Goal: Task Accomplishment & Management: Manage account settings

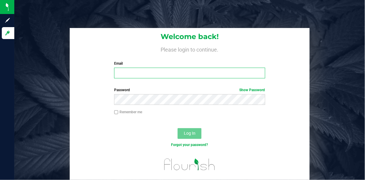
drag, startPoint x: 0, startPoint y: 0, endPoint x: 135, endPoint y: 77, distance: 155.4
click at [135, 77] on input "Email" at bounding box center [189, 73] width 151 height 11
type input "[EMAIL_ADDRESS][DOMAIN_NAME]"
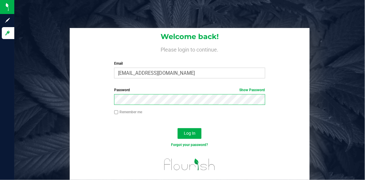
click at [178, 128] on button "Log In" at bounding box center [190, 133] width 24 height 11
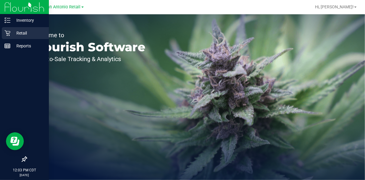
click at [14, 33] on div "Welcome to Flourish Software Seed-to-Sale Tracking & Analytics" at bounding box center [88, 97] width 149 height 166
click at [11, 33] on p "Retail" at bounding box center [28, 32] width 36 height 7
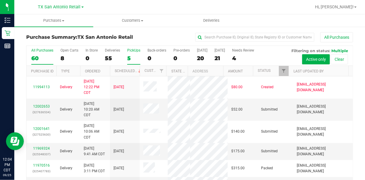
click at [130, 60] on div "5" at bounding box center [133, 58] width 13 height 7
click at [0, 0] on input "PickUps 5" at bounding box center [0, 0] width 0 height 0
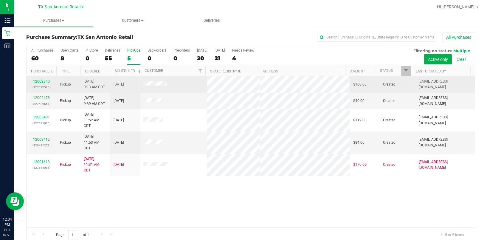
click at [87, 90] on td "[DATE] 9:13 AM CDT" at bounding box center [95, 84] width 30 height 16
click at [45, 80] on link "12002340" at bounding box center [41, 81] width 17 height 4
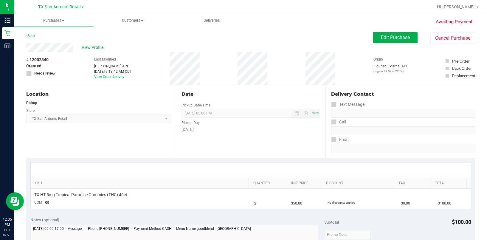
scroll to position [79, 0]
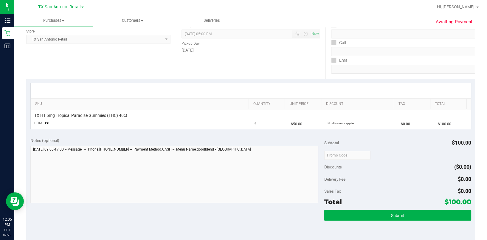
click at [154, 133] on div "Notes (optional) Subtotal $100.00 Discounts ($0.00) Delivery Fee $0.00 Sales Ta…" at bounding box center [250, 186] width 449 height 107
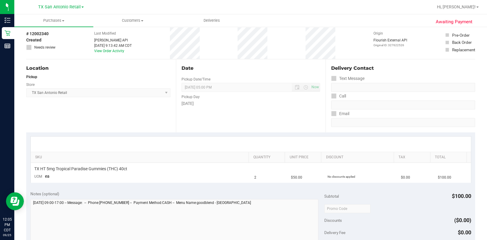
scroll to position [0, 0]
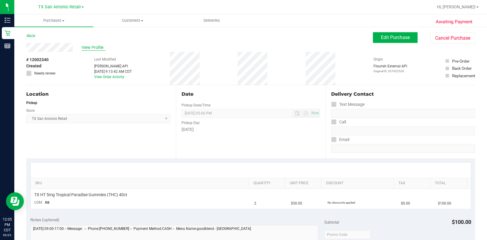
click at [91, 48] on span "View Profile" at bounding box center [94, 47] width 24 height 6
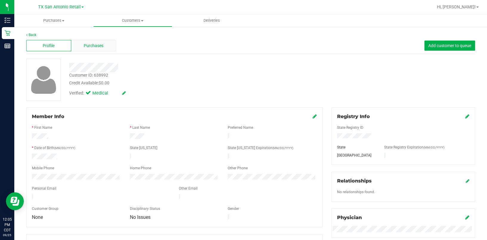
click at [93, 50] on div "Purchases" at bounding box center [93, 45] width 45 height 11
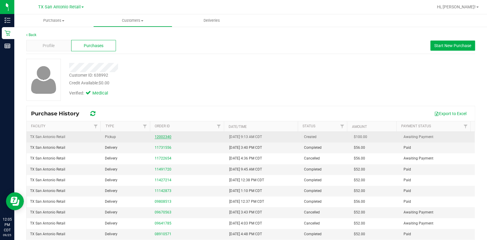
click at [158, 135] on link "12002340" at bounding box center [163, 137] width 17 height 4
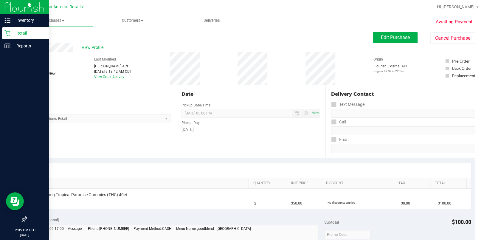
click at [9, 33] on icon at bounding box center [7, 33] width 6 height 6
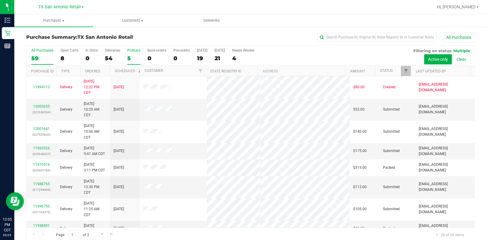
click at [131, 58] on div "5" at bounding box center [133, 58] width 13 height 7
click at [0, 0] on input "PickUps 5" at bounding box center [0, 0] width 0 height 0
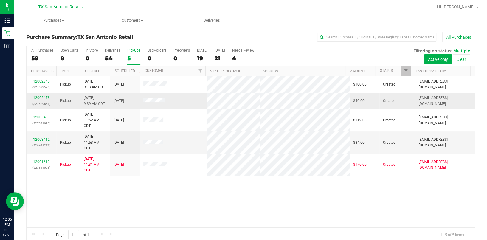
click at [42, 97] on link "12002478" at bounding box center [41, 98] width 17 height 4
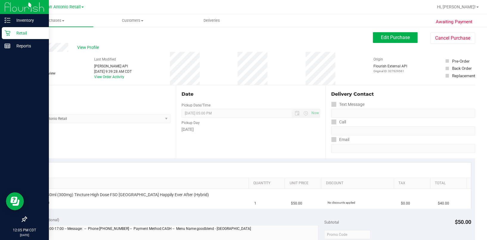
click at [15, 34] on p "Retail" at bounding box center [28, 32] width 36 height 7
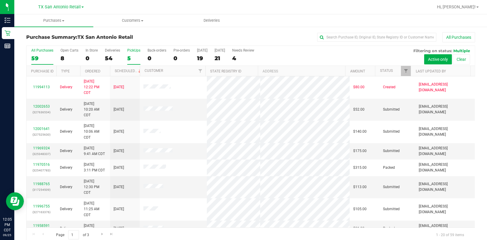
click at [128, 57] on div "5" at bounding box center [133, 58] width 13 height 7
click at [0, 0] on input "PickUps 5" at bounding box center [0, 0] width 0 height 0
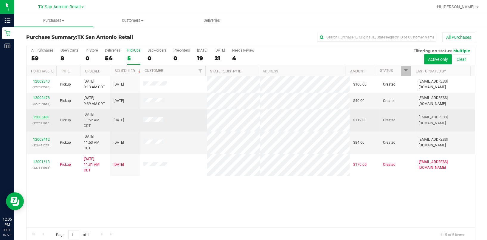
click at [41, 117] on link "12003401" at bounding box center [41, 117] width 17 height 4
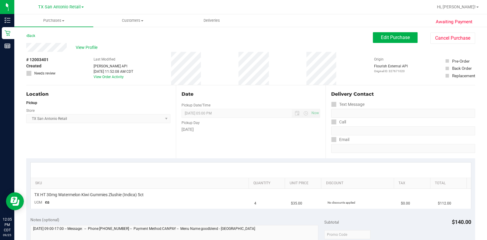
scroll to position [40, 0]
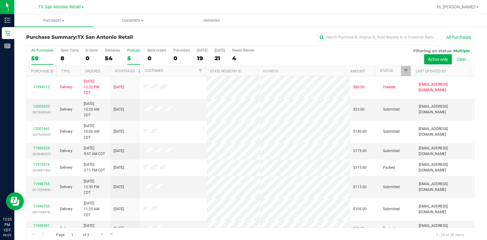
click at [132, 56] on div "5" at bounding box center [133, 58] width 13 height 7
click at [0, 0] on input "PickUps 5" at bounding box center [0, 0] width 0 height 0
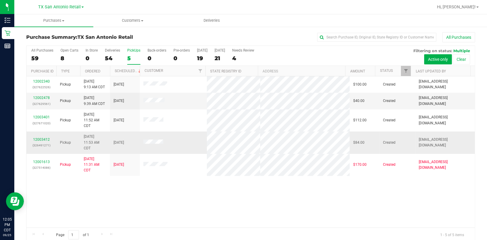
click at [43, 137] on div "12003412 (326491271)" at bounding box center [41, 142] width 23 height 11
click at [43, 138] on link "12003412" at bounding box center [41, 139] width 17 height 4
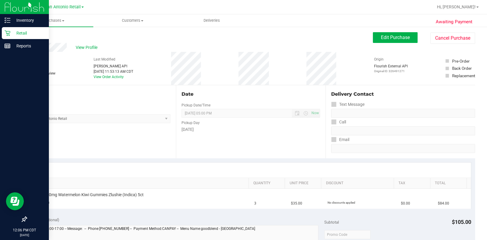
click at [13, 33] on p "Retail" at bounding box center [28, 32] width 36 height 7
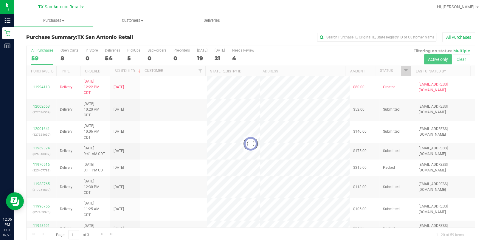
click at [128, 55] on div at bounding box center [251, 144] width 448 height 196
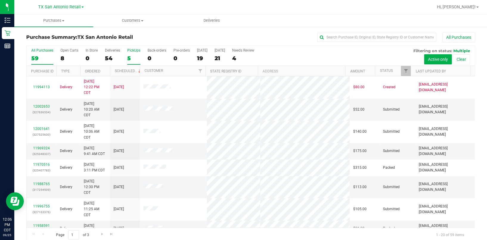
click at [133, 57] on div "5" at bounding box center [133, 58] width 13 height 7
click at [0, 0] on input "PickUps 5" at bounding box center [0, 0] width 0 height 0
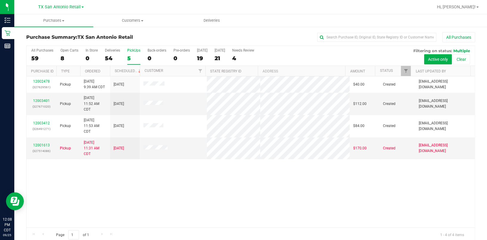
click at [135, 57] on div "5" at bounding box center [133, 58] width 13 height 7
click at [0, 0] on input "PickUps 5" at bounding box center [0, 0] width 0 height 0
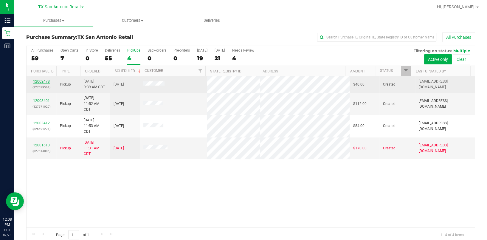
click at [46, 81] on link "12002478" at bounding box center [41, 81] width 17 height 4
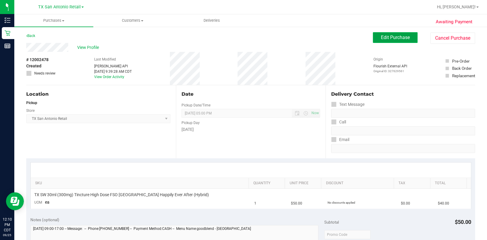
click at [365, 38] on button "Edit Purchase" at bounding box center [395, 37] width 45 height 11
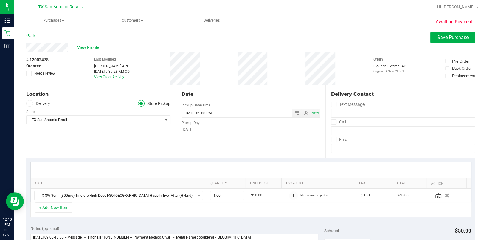
click at [41, 106] on label "Delivery" at bounding box center [38, 103] width 24 height 7
click at [0, 0] on input "Delivery" at bounding box center [0, 0] width 0 height 0
click at [41, 106] on label "Delivery" at bounding box center [38, 103] width 24 height 7
click at [0, 0] on input "Delivery" at bounding box center [0, 0] width 0 height 0
drag, startPoint x: 41, startPoint y: 106, endPoint x: 120, endPoint y: 107, distance: 79.8
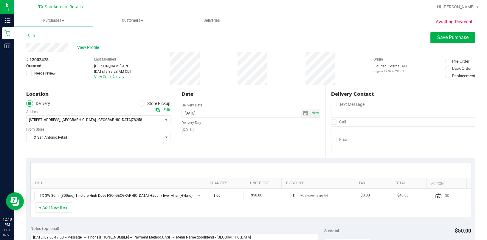
click at [120, 108] on div "[STREET_ADDRESS] , [GEOGRAPHIC_DATA] , [GEOGRAPHIC_DATA] 78258 Select address […" at bounding box center [98, 116] width 144 height 18
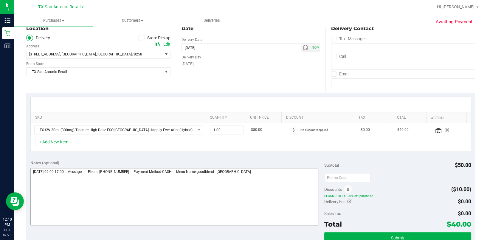
scroll to position [119, 0]
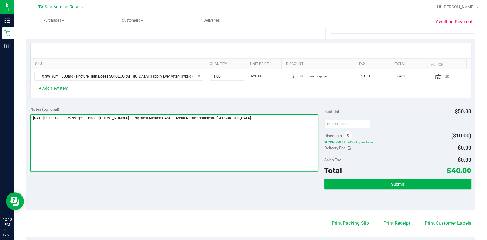
click at [203, 166] on textarea at bounding box center [174, 142] width 288 height 57
click at [264, 155] on textarea at bounding box center [174, 142] width 288 height 57
click at [89, 133] on textarea at bounding box center [174, 142] width 288 height 57
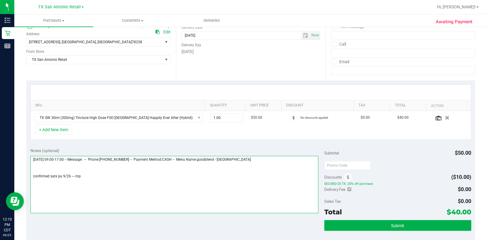
scroll to position [79, 0]
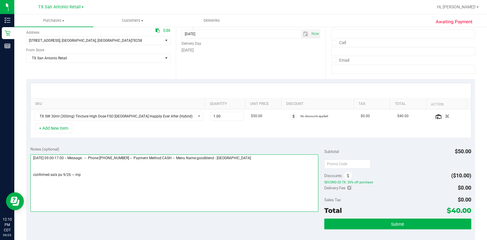
type textarea "[DATE] 09:00-17:00 -- Message: -- Phone:[PHONE_NUMBER] -- Payment Method:CASH -…"
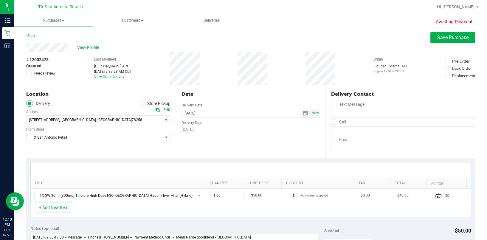
click at [79, 92] on div "Location" at bounding box center [98, 94] width 144 height 7
drag, startPoint x: 66, startPoint y: 42, endPoint x: 94, endPoint y: 53, distance: 29.7
click at [94, 53] on div "Last Modified [PERSON_NAME] API [DATE] 9:39:28 AM CDT View Order Activity" at bounding box center [113, 68] width 38 height 33
click at [91, 49] on span "View Profile" at bounding box center [89, 47] width 24 height 6
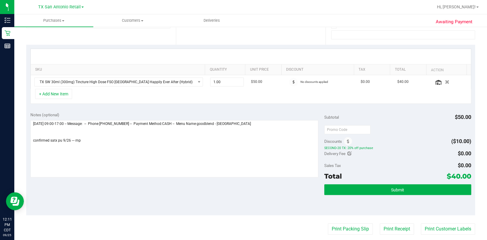
scroll to position [159, 0]
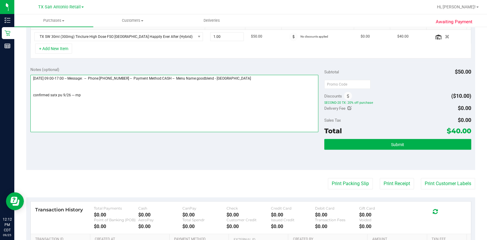
click at [192, 116] on textarea at bounding box center [174, 103] width 288 height 57
click at [132, 107] on textarea at bounding box center [174, 103] width 288 height 57
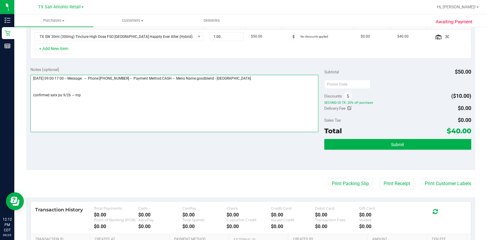
click at [132, 107] on textarea at bounding box center [174, 103] width 288 height 57
click at [102, 110] on textarea at bounding box center [174, 103] width 288 height 57
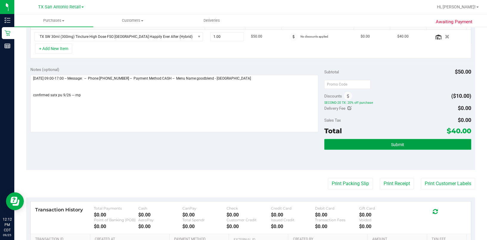
click at [365, 144] on button "Submit" at bounding box center [397, 144] width 147 height 11
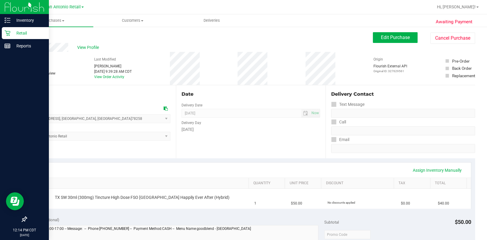
click at [13, 30] on p "Retail" at bounding box center [28, 32] width 36 height 7
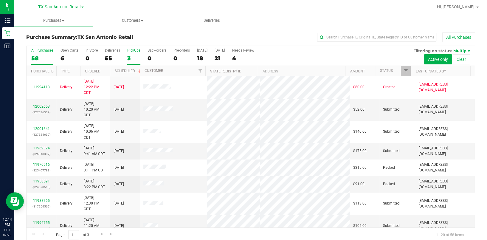
click at [130, 56] on div "3" at bounding box center [133, 58] width 13 height 7
click at [0, 0] on input "PickUps 3" at bounding box center [0, 0] width 0 height 0
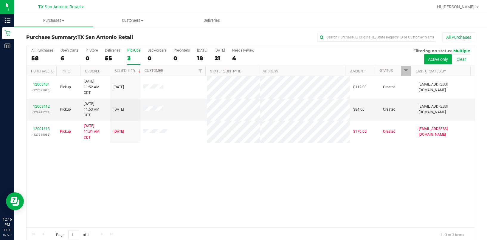
click at [141, 180] on div "12003401 (327671020) Pickup [DATE] 11:52 AM CDT 9/26/2025 $112.00 Created [PERS…" at bounding box center [251, 151] width 448 height 151
click at [269, 180] on div "12003401 (327671020) Pickup [DATE] 11:52 AM CDT 9/26/2025 $112.00 Created [PERS…" at bounding box center [251, 151] width 448 height 151
click at [130, 52] on label "PickUps 3" at bounding box center [133, 56] width 13 height 16
click at [0, 0] on input "PickUps 3" at bounding box center [0, 0] width 0 height 0
click at [192, 180] on div "12003401 (327671020) Pickup [DATE] 11:52 AM CDT 9/26/2025 $112.00 Created [PERS…" at bounding box center [251, 151] width 448 height 151
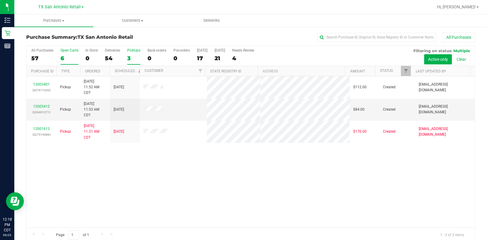
click at [70, 53] on label "Open Carts 6" at bounding box center [69, 56] width 18 height 16
click at [0, 0] on input "Open Carts 6" at bounding box center [0, 0] width 0 height 0
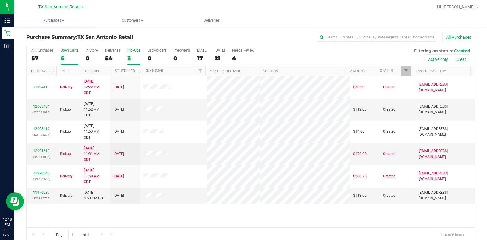
click at [137, 56] on div "3" at bounding box center [133, 58] width 13 height 7
click at [0, 0] on input "PickUps 3" at bounding box center [0, 0] width 0 height 0
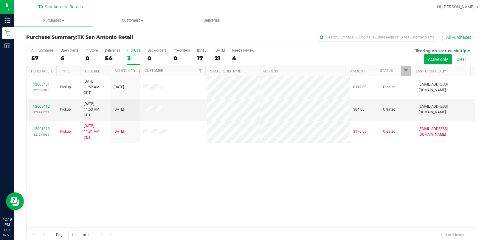
click at [136, 58] on div "3" at bounding box center [133, 58] width 13 height 7
click at [0, 0] on input "PickUps 3" at bounding box center [0, 0] width 0 height 0
click at [70, 53] on label "Open Carts 6" at bounding box center [69, 56] width 18 height 16
click at [0, 0] on input "Open Carts 6" at bounding box center [0, 0] width 0 height 0
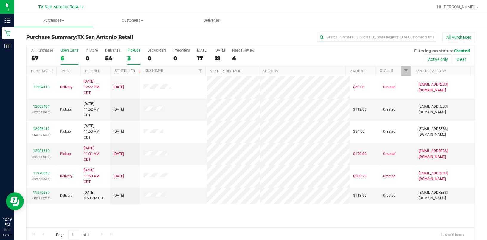
click at [134, 54] on label "PickUps 3" at bounding box center [133, 56] width 13 height 16
click at [0, 0] on input "PickUps 3" at bounding box center [0, 0] width 0 height 0
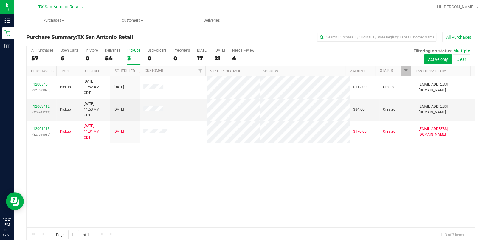
click at [35, 38] on h3 "Purchase Summary: TX [GEOGRAPHIC_DATA] Retail" at bounding box center [101, 37] width 150 height 5
click at [131, 40] on span "TX San Antonio Retail" at bounding box center [104, 37] width 55 height 6
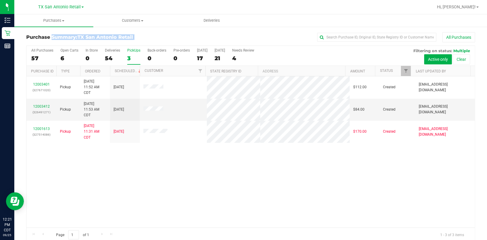
click at [131, 40] on span "TX San Antonio Retail" at bounding box center [104, 37] width 55 height 6
drag, startPoint x: 131, startPoint y: 40, endPoint x: 98, endPoint y: 43, distance: 33.2
click at [98, 43] on div "Purchase Summary: TX [GEOGRAPHIC_DATA] Retail All Purchases" at bounding box center [250, 38] width 449 height 13
click at [102, 43] on div "Purchase Summary: TX [GEOGRAPHIC_DATA] Retail All Purchases" at bounding box center [250, 38] width 449 height 13
click at [124, 32] on div "Purchase Summary: TX [GEOGRAPHIC_DATA] Retail All Purchases" at bounding box center [250, 38] width 449 height 13
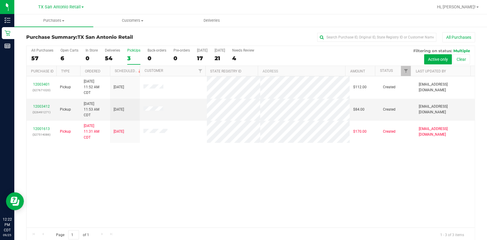
click at [169, 180] on div "12003401 (327671020) Pickup [DATE] 11:52 AM CDT 9/26/2025 $112.00 Created [PERS…" at bounding box center [251, 151] width 448 height 151
click at [41, 106] on link "12003412" at bounding box center [41, 106] width 17 height 4
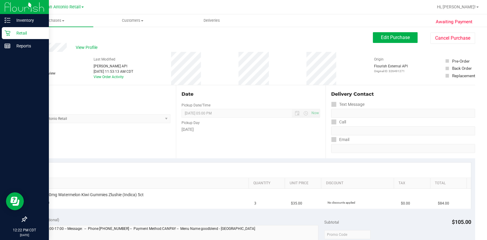
click at [12, 36] on p "Retail" at bounding box center [28, 32] width 36 height 7
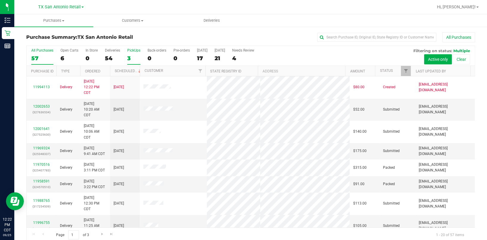
click at [132, 56] on div "3" at bounding box center [133, 58] width 13 height 7
click at [0, 0] on input "PickUps 3" at bounding box center [0, 0] width 0 height 0
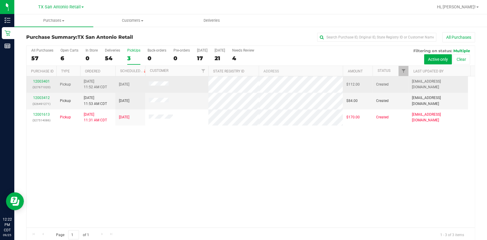
drag, startPoint x: 109, startPoint y: 74, endPoint x: 115, endPoint y: 87, distance: 14.4
click at [115, 87] on div "All Purchases 57 Open Carts 6 In Store 0 Deliveries 54 PickUps 3 Back-orders 0 …" at bounding box center [250, 144] width 449 height 196
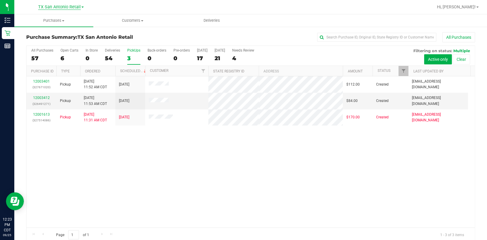
click at [56, 5] on span "TX San Antonio Retail" at bounding box center [59, 6] width 43 height 5
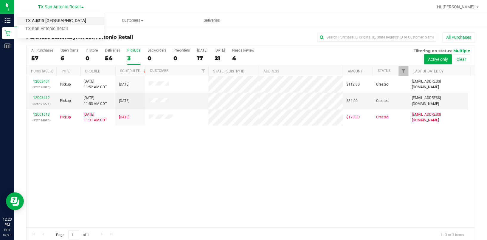
click at [61, 19] on link "TX Austin [GEOGRAPHIC_DATA]" at bounding box center [60, 21] width 87 height 8
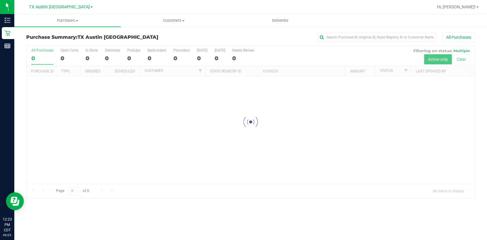
click at [131, 60] on div at bounding box center [251, 122] width 448 height 152
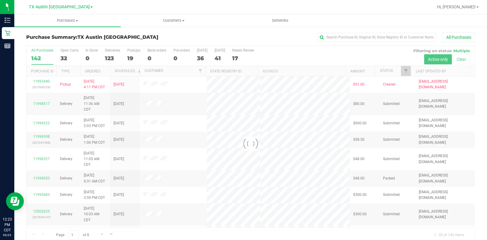
click at [130, 59] on div at bounding box center [251, 144] width 448 height 196
click at [135, 59] on div at bounding box center [251, 144] width 448 height 196
click at [131, 60] on div at bounding box center [251, 144] width 448 height 196
click at [130, 60] on div at bounding box center [251, 144] width 448 height 196
click at [128, 59] on div at bounding box center [251, 144] width 448 height 196
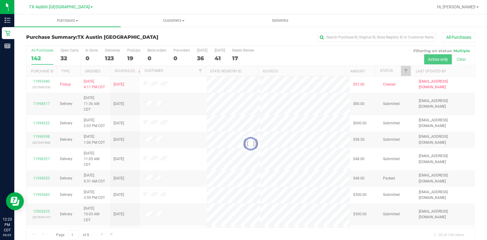
click at [128, 58] on div at bounding box center [251, 144] width 448 height 196
drag, startPoint x: 129, startPoint y: 58, endPoint x: 132, endPoint y: 57, distance: 3.0
click at [130, 58] on div at bounding box center [251, 144] width 448 height 196
click at [134, 57] on div at bounding box center [251, 144] width 448 height 196
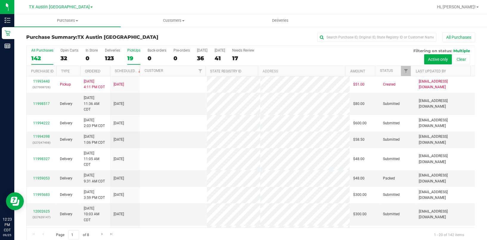
click at [132, 57] on div "19" at bounding box center [133, 58] width 13 height 7
click at [0, 0] on input "PickUps 19" at bounding box center [0, 0] width 0 height 0
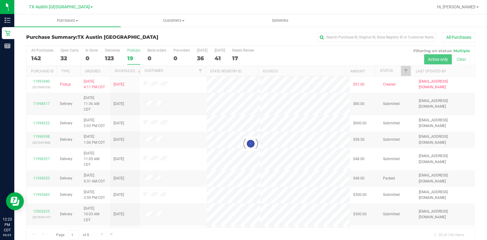
click at [132, 57] on div at bounding box center [251, 144] width 448 height 196
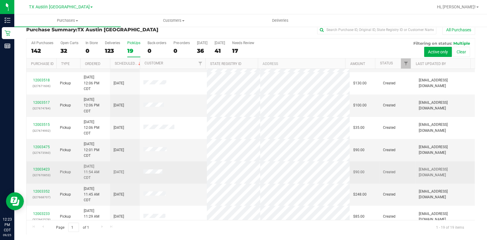
scroll to position [198, 0]
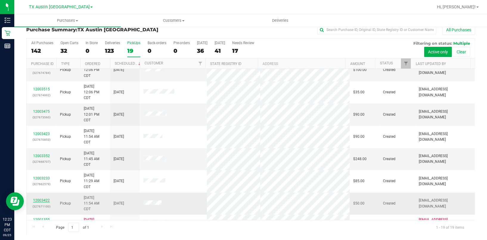
click at [47, 180] on link "12003422" at bounding box center [41, 200] width 17 height 4
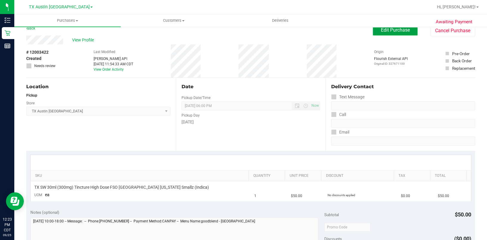
click at [365, 30] on span "Edit Purchase" at bounding box center [395, 30] width 29 height 6
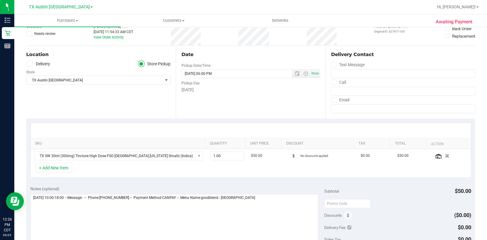
scroll to position [47, 0]
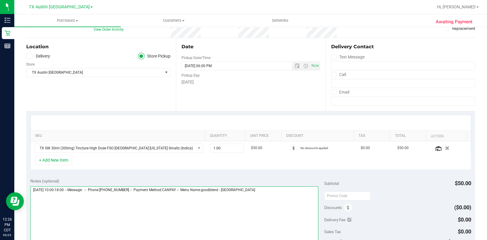
drag, startPoint x: 280, startPoint y: 200, endPoint x: 278, endPoint y: 207, distance: 6.9
click at [280, 180] on textarea at bounding box center [174, 214] width 288 height 57
click at [101, 180] on textarea at bounding box center [174, 214] width 288 height 57
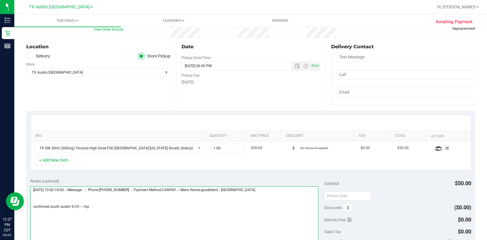
click at [101, 180] on textarea at bounding box center [174, 214] width 288 height 57
type textarea "[DATE] 10:00-18:00 -- Message: -- Phone:[PHONE_NUMBER] -- Payment Method:CANPAY…"
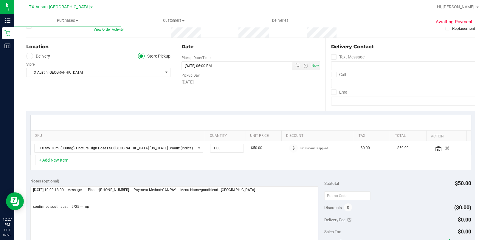
click at [46, 50] on div "Location" at bounding box center [98, 46] width 144 height 7
click at [44, 54] on label "Delivery" at bounding box center [38, 56] width 24 height 7
click at [0, 0] on input "Delivery" at bounding box center [0, 0] width 0 height 0
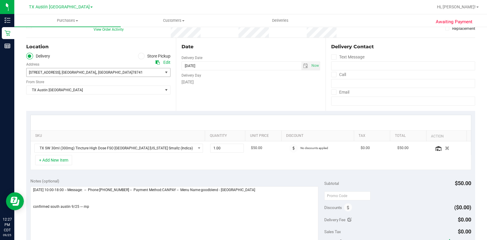
click at [124, 71] on span "[STREET_ADDRESS] , [GEOGRAPHIC_DATA], , [GEOGRAPHIC_DATA] 78741" at bounding box center [91, 72] width 129 height 8
click at [123, 74] on span "[STREET_ADDRESS] , [GEOGRAPHIC_DATA], , [GEOGRAPHIC_DATA] 78741" at bounding box center [91, 72] width 129 height 8
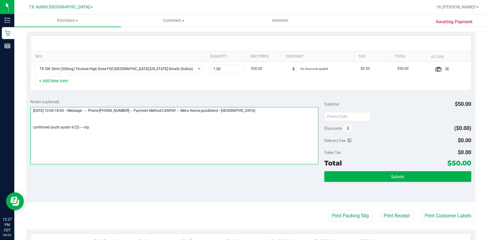
click at [131, 140] on textarea at bounding box center [174, 135] width 288 height 57
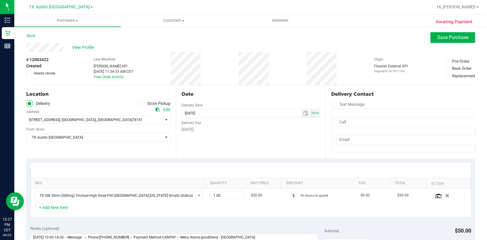
scroll to position [40, 0]
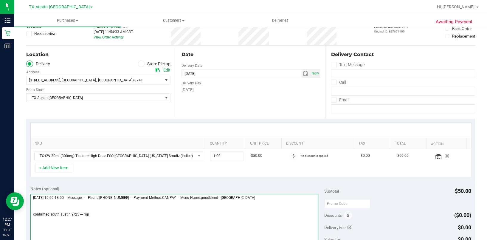
click at [154, 180] on textarea at bounding box center [174, 222] width 288 height 57
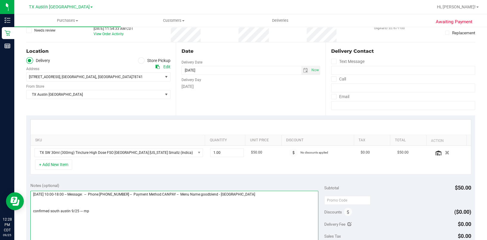
scroll to position [0, 0]
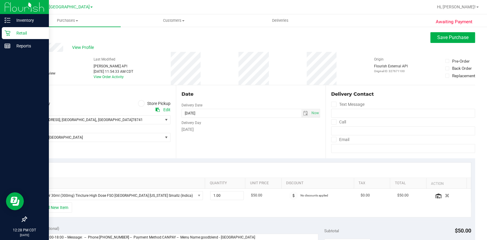
click at [13, 34] on p "Retail" at bounding box center [28, 32] width 36 height 7
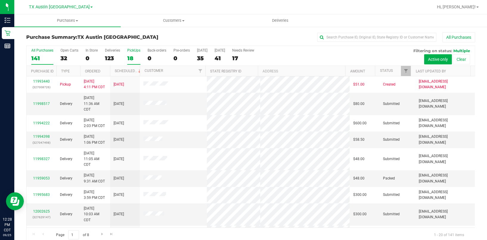
click at [130, 60] on div "18" at bounding box center [133, 58] width 13 height 7
click at [0, 0] on input "PickUps 18" at bounding box center [0, 0] width 0 height 0
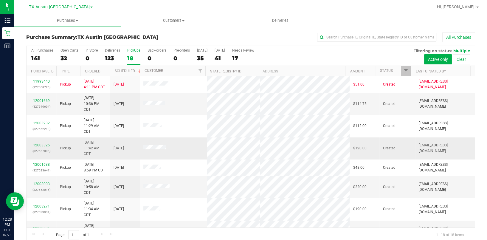
scroll to position [40, 0]
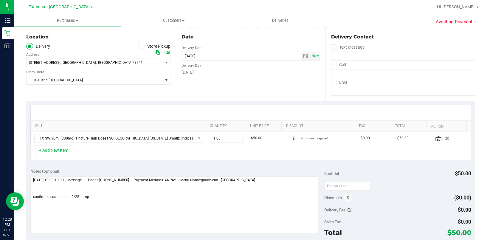
scroll to position [79, 0]
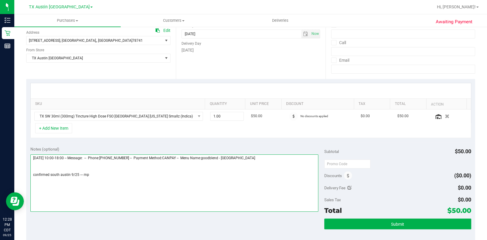
click at [176, 180] on textarea at bounding box center [174, 182] width 288 height 57
click at [153, 174] on textarea at bounding box center [174, 182] width 288 height 57
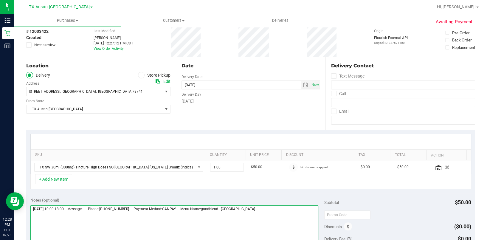
scroll to position [0, 0]
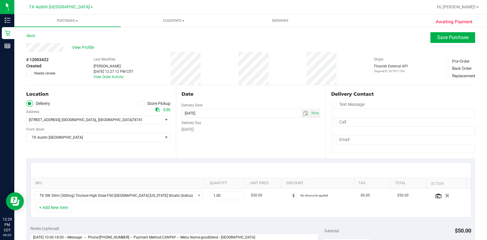
click at [108, 148] on div "Location Delivery Store Pickup Address Edit [STREET_ADDRESS] , [GEOGRAPHIC_DATA…" at bounding box center [101, 121] width 150 height 73
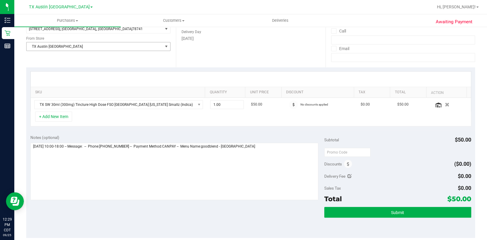
scroll to position [119, 0]
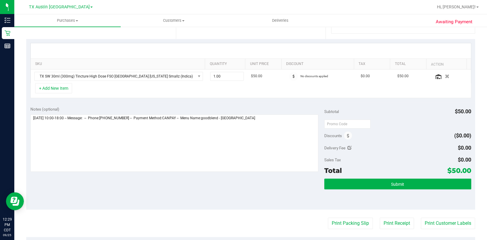
click at [112, 180] on div "Notes (optional) Subtotal $50.00 Discounts ($0.00) Delivery Fee $0.00 Sales Tax…" at bounding box center [250, 155] width 449 height 107
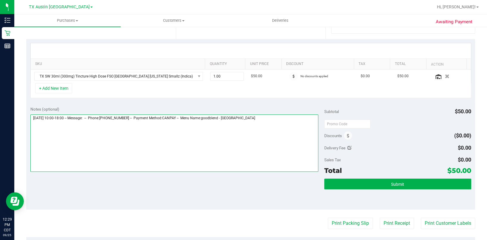
click at [116, 157] on textarea at bounding box center [174, 142] width 288 height 57
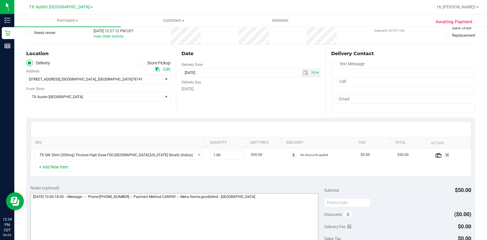
scroll to position [79, 0]
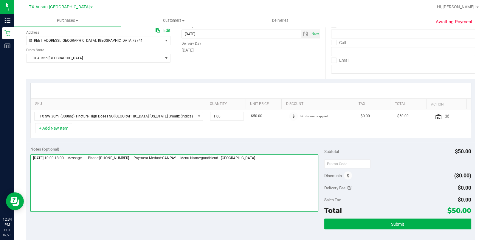
click at [193, 173] on textarea at bounding box center [174, 182] width 288 height 57
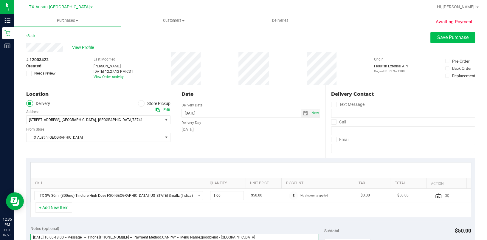
type textarea "[DATE] 10:00-18:00 -- Message: -- Phone:[PHONE_NUMBER] -- Payment Method:CANPAY…"
click at [365, 39] on span "Save Purchase" at bounding box center [452, 38] width 31 height 6
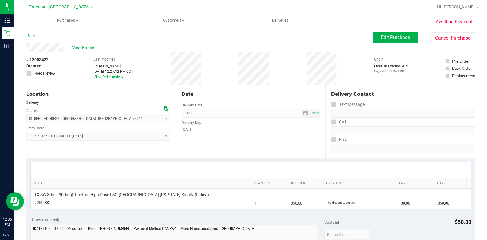
click at [108, 78] on link "View Order Activity" at bounding box center [109, 77] width 30 height 4
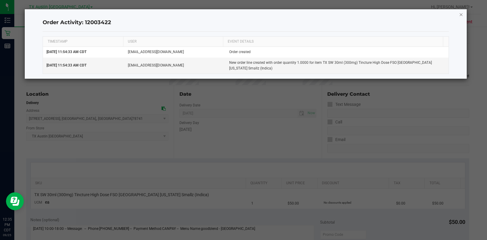
click at [365, 15] on icon "button" at bounding box center [461, 14] width 4 height 7
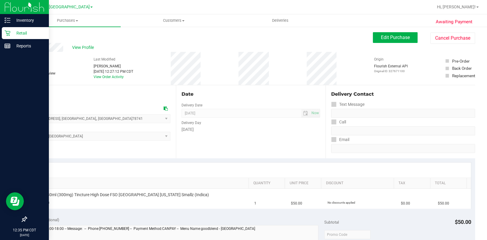
click at [22, 36] on p "Retail" at bounding box center [28, 32] width 36 height 7
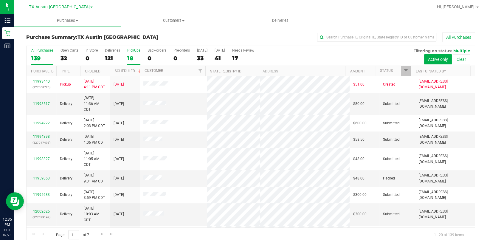
click at [130, 50] on div "PickUps" at bounding box center [133, 50] width 13 height 4
click at [0, 0] on input "PickUps 18" at bounding box center [0, 0] width 0 height 0
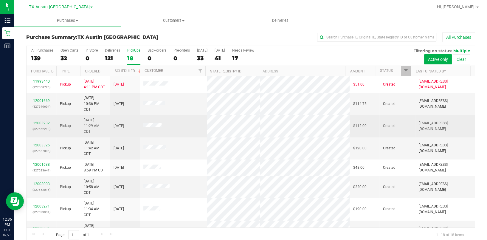
click at [180, 122] on td at bounding box center [173, 126] width 67 height 22
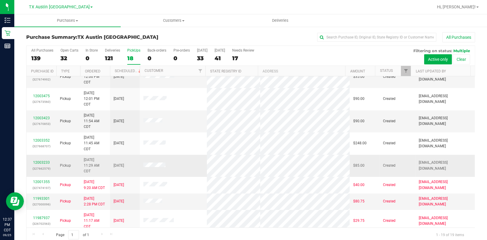
scroll to position [247, 0]
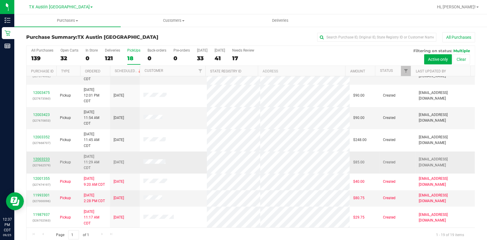
click at [35, 159] on link "12003233" at bounding box center [41, 159] width 17 height 4
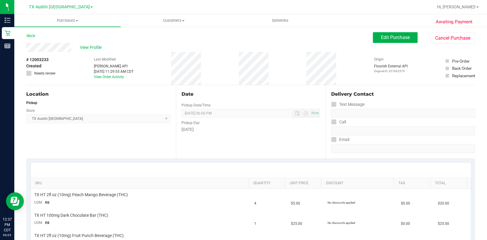
click at [82, 83] on div "# 12003233 Created Needs review Last Modified [PERSON_NAME] API [DATE] 11:29:55…" at bounding box center [250, 68] width 449 height 33
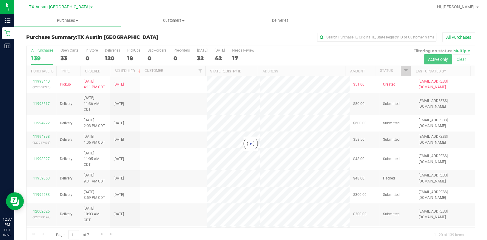
click at [132, 56] on div at bounding box center [251, 144] width 448 height 196
click at [130, 57] on div at bounding box center [251, 144] width 448 height 196
click at [130, 58] on div at bounding box center [251, 144] width 448 height 196
drag, startPoint x: 130, startPoint y: 60, endPoint x: 135, endPoint y: 58, distance: 4.3
click at [131, 60] on div at bounding box center [251, 144] width 448 height 196
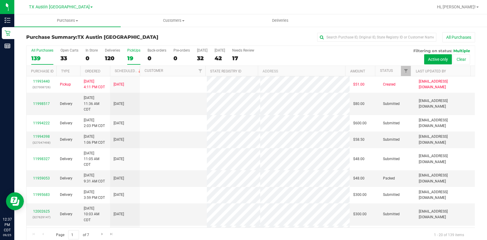
click at [135, 58] on div "19" at bounding box center [133, 58] width 13 height 7
click at [0, 0] on input "PickUps 19" at bounding box center [0, 0] width 0 height 0
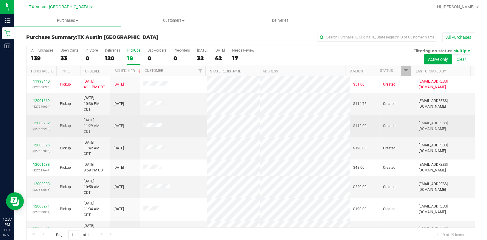
click at [36, 121] on link "12003232" at bounding box center [41, 123] width 17 height 4
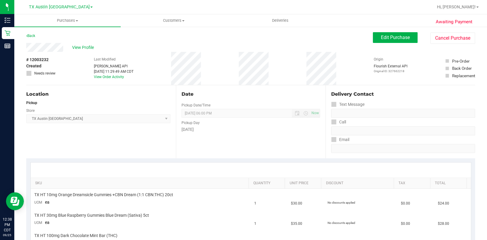
click at [130, 96] on div "Location" at bounding box center [98, 94] width 144 height 7
click at [365, 37] on span "Edit Purchase" at bounding box center [395, 38] width 29 height 6
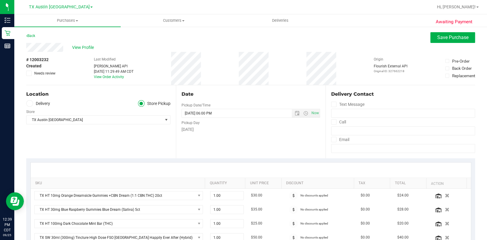
click at [44, 101] on label "Delivery" at bounding box center [38, 103] width 24 height 7
click at [0, 0] on input "Delivery" at bounding box center [0, 0] width 0 height 0
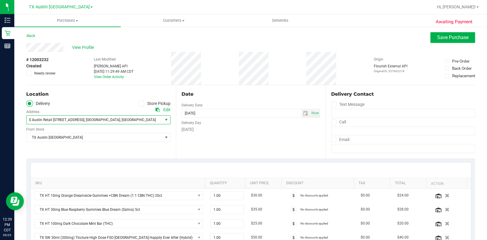
click at [71, 121] on span "S Austin Retail [STREET_ADDRESS]" at bounding box center [56, 120] width 55 height 4
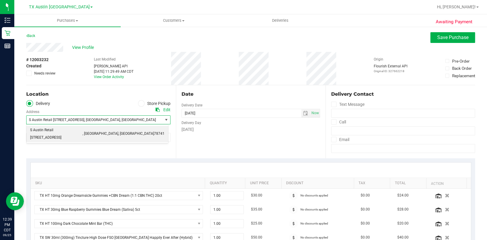
click at [71, 121] on span "S Austin Retail [STREET_ADDRESS]" at bounding box center [56, 120] width 55 height 4
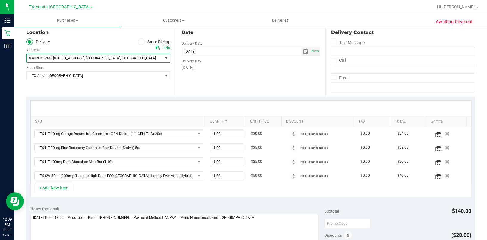
scroll to position [119, 0]
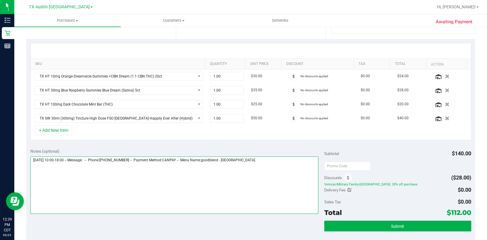
click at [286, 180] on textarea at bounding box center [174, 184] width 288 height 57
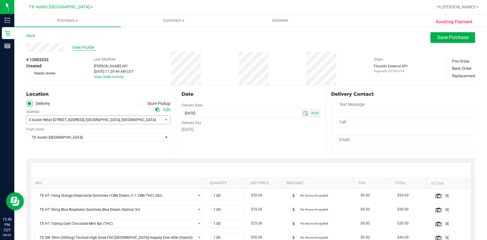
type textarea "[DATE] 10:00-18:00 -- Message: -- Phone:[PHONE_NUMBER] -- Payment Method:CANPAY…"
click at [78, 49] on span "View Profile" at bounding box center [84, 47] width 24 height 6
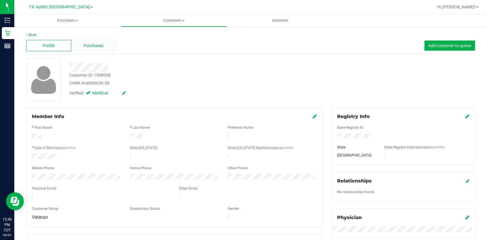
click at [77, 46] on div "Purchases" at bounding box center [93, 45] width 45 height 11
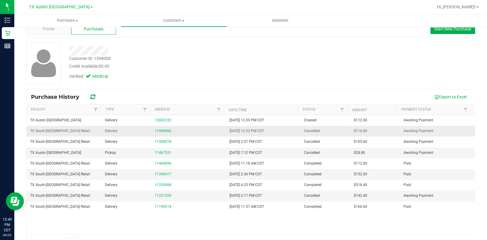
scroll to position [31, 0]
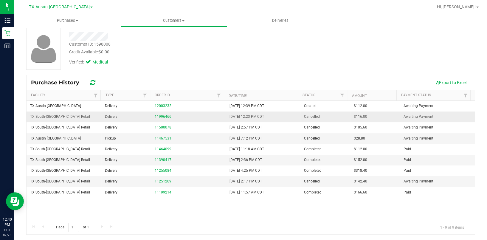
click at [163, 114] on div "11996466" at bounding box center [189, 117] width 68 height 6
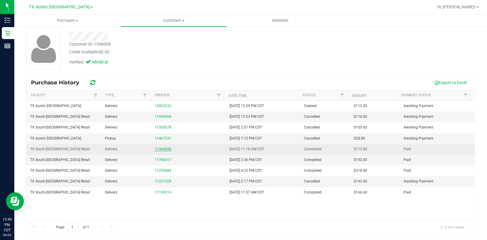
click at [165, 149] on link "11464099" at bounding box center [163, 149] width 17 height 4
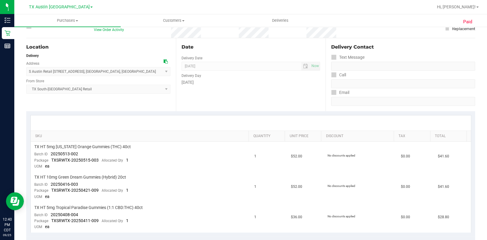
scroll to position [71, 0]
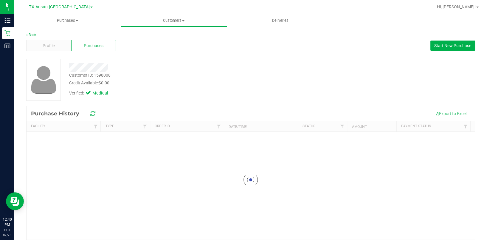
scroll to position [19, 0]
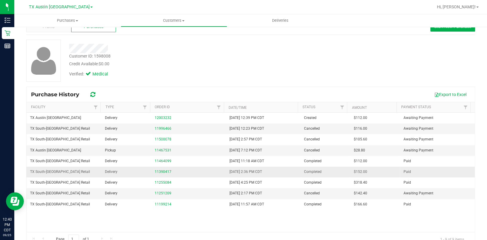
click at [159, 169] on div "11390417" at bounding box center [189, 172] width 68 height 6
click at [158, 169] on link "11390417" at bounding box center [163, 171] width 17 height 4
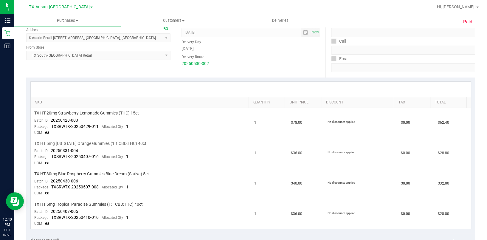
scroll to position [99, 0]
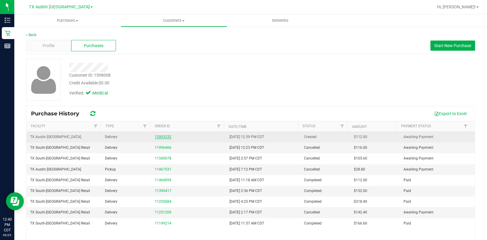
click at [157, 135] on link "12003232" at bounding box center [163, 137] width 17 height 4
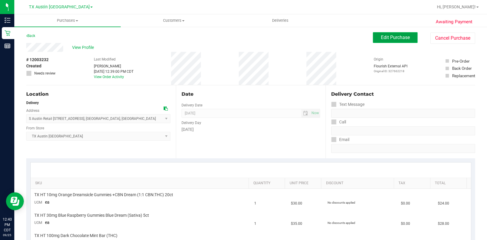
click at [365, 38] on span "Edit Purchase" at bounding box center [395, 38] width 29 height 6
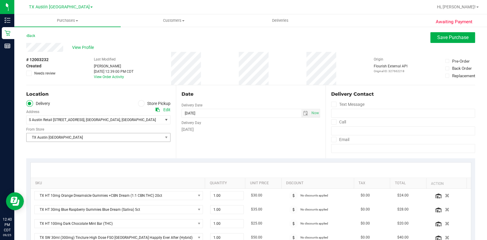
click at [117, 134] on span "TX Austin [GEOGRAPHIC_DATA]" at bounding box center [95, 137] width 136 height 8
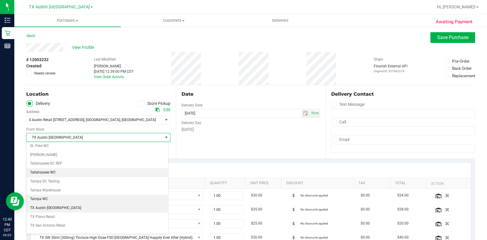
scroll to position [407, 0]
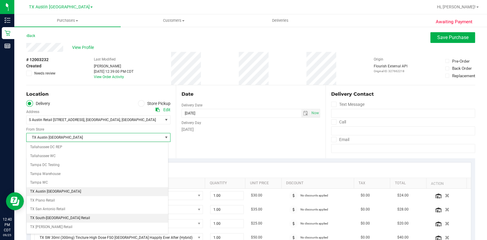
click at [90, 180] on li "TX South-[GEOGRAPHIC_DATA] Retail" at bounding box center [97, 218] width 141 height 9
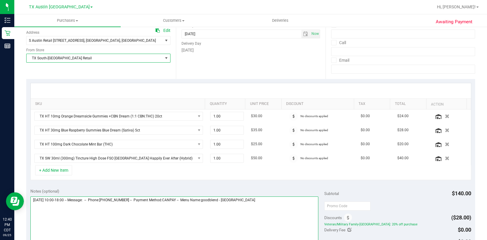
click at [275, 180] on textarea at bounding box center [174, 224] width 288 height 57
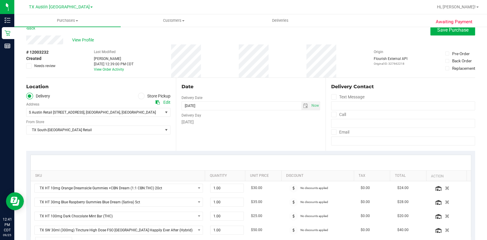
scroll to position [0, 0]
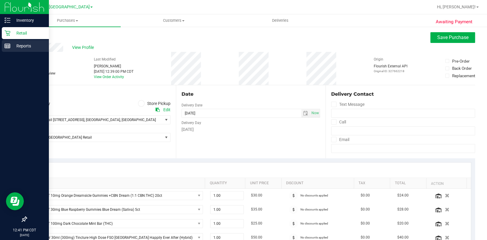
type textarea "[DATE] 10:00-18:00 -- Message: -- Phone:[PHONE_NUMBER] -- Payment Method:CANPAY…"
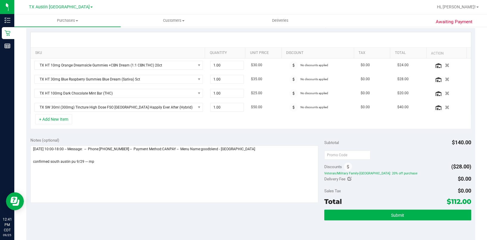
scroll to position [198, 0]
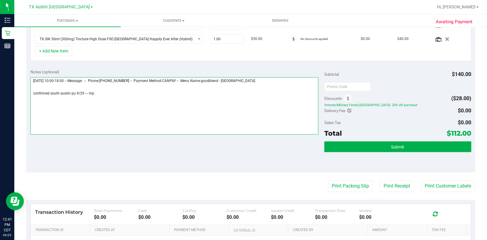
click at [109, 102] on textarea at bounding box center [174, 105] width 288 height 57
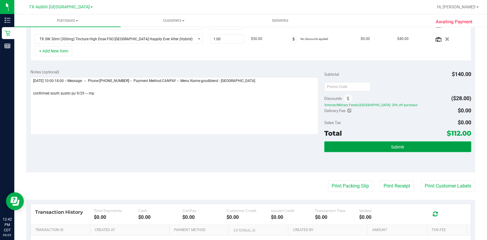
click at [365, 148] on button "Submit" at bounding box center [397, 146] width 147 height 11
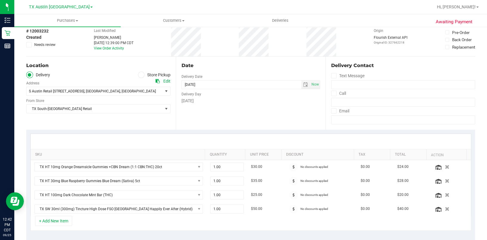
scroll to position [0, 0]
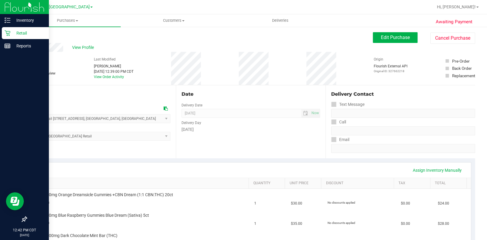
click at [13, 31] on p "Retail" at bounding box center [28, 32] width 36 height 7
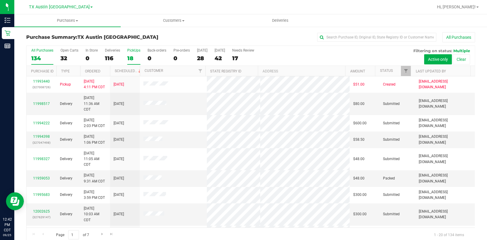
click at [130, 54] on label "PickUps 18" at bounding box center [133, 56] width 13 height 16
click at [0, 0] on input "PickUps 18" at bounding box center [0, 0] width 0 height 0
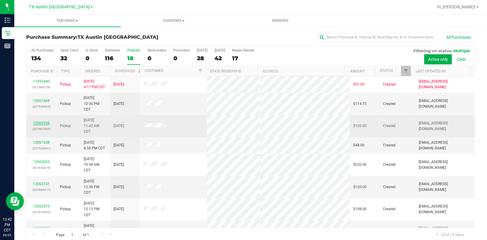
click at [38, 124] on link "12003326" at bounding box center [41, 123] width 17 height 4
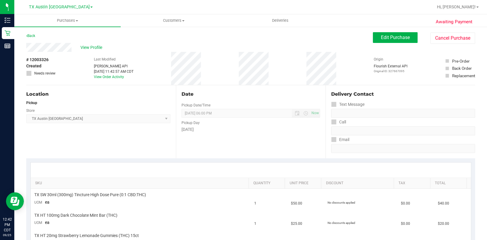
click at [203, 85] on div "Date Pickup Date/Time [DATE] Now [DATE] 06:00 PM Now Pickup Day [DATE]" at bounding box center [251, 121] width 150 height 73
click at [365, 32] on button "Edit Purchase" at bounding box center [395, 37] width 45 height 11
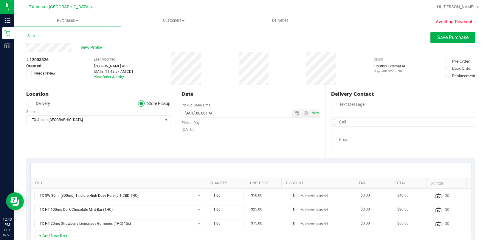
click at [51, 102] on ul "Delivery Store Pickup" at bounding box center [98, 103] width 144 height 7
click at [46, 103] on label "Delivery" at bounding box center [38, 103] width 24 height 7
click at [0, 0] on input "Delivery" at bounding box center [0, 0] width 0 height 0
click at [77, 141] on div "Location Delivery Store Pickup Address Edit [STREET_ADDRESS] , [GEOGRAPHIC_DATA…" at bounding box center [101, 121] width 150 height 73
click at [83, 133] on span "TX Austin [GEOGRAPHIC_DATA]" at bounding box center [95, 137] width 136 height 8
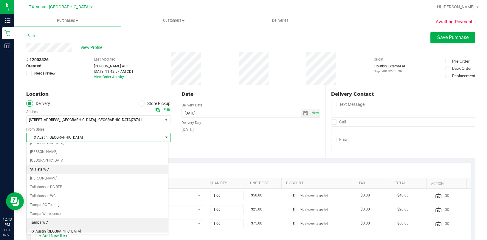
scroll to position [407, 0]
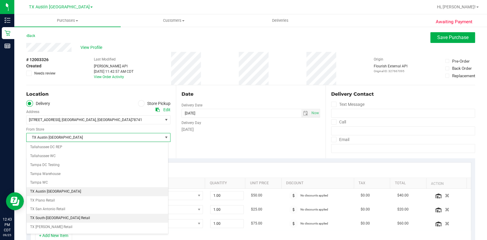
click at [73, 180] on li "TX South-[GEOGRAPHIC_DATA] Retail" at bounding box center [97, 218] width 141 height 9
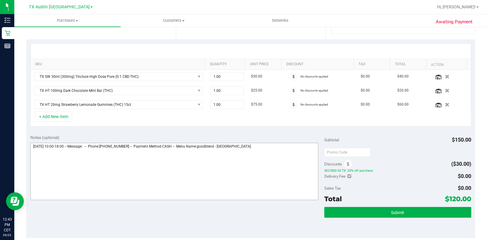
scroll to position [119, 0]
click at [273, 160] on textarea at bounding box center [174, 170] width 288 height 57
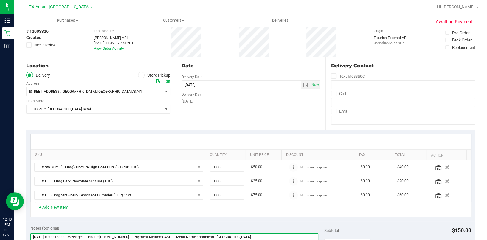
scroll to position [0, 0]
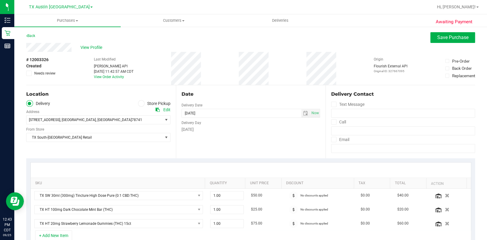
type textarea "[DATE] 10:00-18:00 -- Message: -- Phone:[PHONE_NUMBER] -- Payment Method:CASH -…"
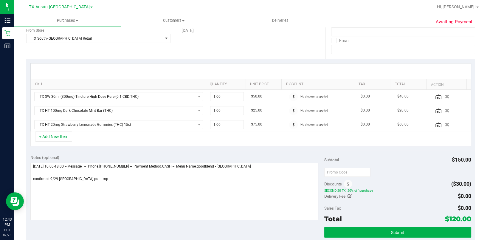
scroll to position [198, 0]
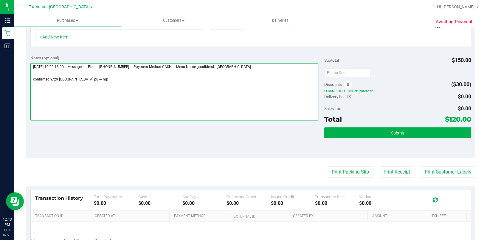
click at [109, 93] on textarea at bounding box center [174, 91] width 288 height 57
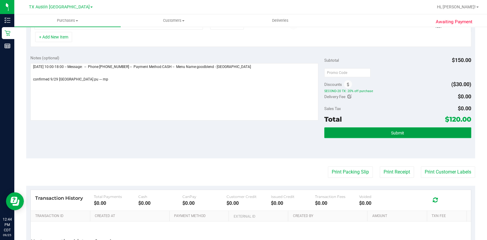
click at [365, 133] on button "Submit" at bounding box center [397, 132] width 147 height 11
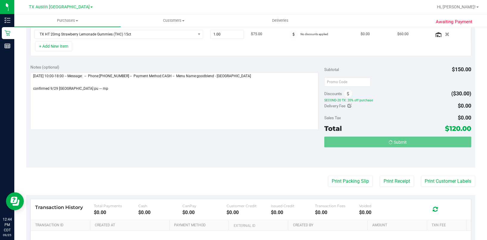
scroll to position [180, 0]
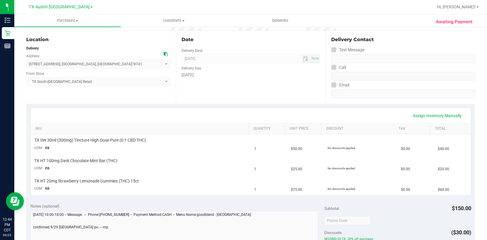
scroll to position [21, 0]
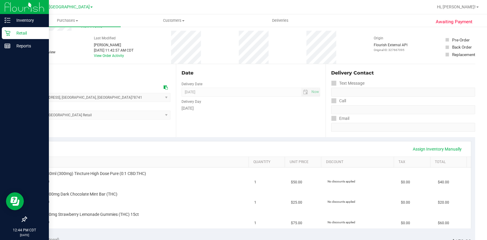
click at [6, 33] on icon at bounding box center [7, 33] width 6 height 6
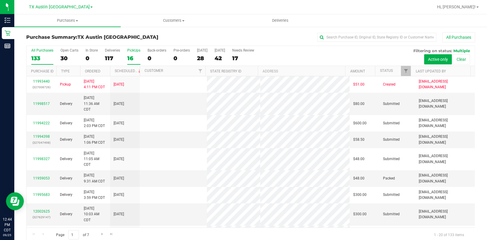
click at [129, 58] on div "16" at bounding box center [133, 58] width 13 height 7
click at [0, 0] on input "PickUps 16" at bounding box center [0, 0] width 0 height 0
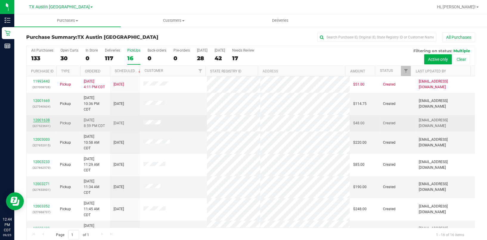
click at [43, 119] on link "12001638" at bounding box center [41, 120] width 17 height 4
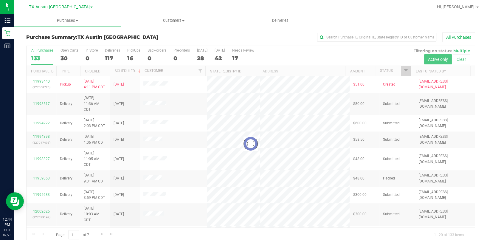
click at [137, 51] on div at bounding box center [251, 144] width 448 height 196
click at [133, 55] on div at bounding box center [251, 144] width 448 height 196
click at [132, 57] on div at bounding box center [251, 144] width 448 height 196
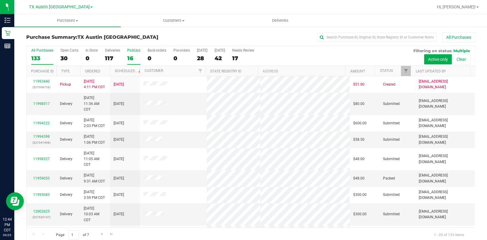
click at [133, 56] on div "16" at bounding box center [133, 58] width 13 height 7
click at [0, 0] on input "PickUps 16" at bounding box center [0, 0] width 0 height 0
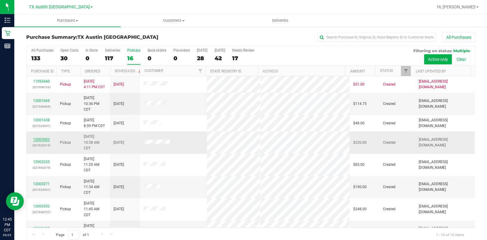
click at [35, 140] on link "12003003" at bounding box center [41, 139] width 17 height 4
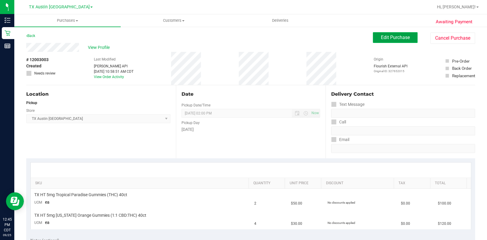
click at [365, 36] on span "Edit Purchase" at bounding box center [395, 38] width 29 height 6
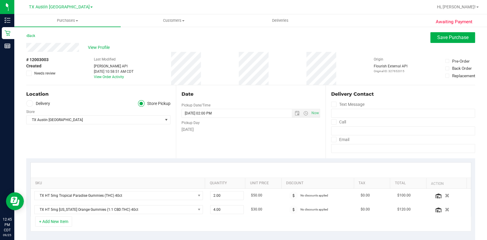
click at [34, 102] on label "Delivery" at bounding box center [38, 103] width 24 height 7
click at [0, 0] on input "Delivery" at bounding box center [0, 0] width 0 height 0
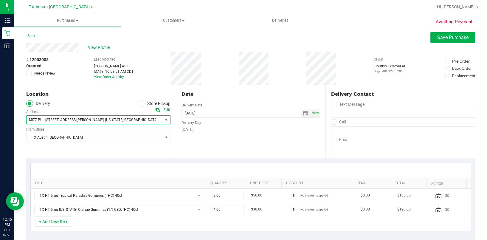
click at [68, 119] on span "MIZZ PU - [STREET_ADDRESS][PERSON_NAME]" at bounding box center [66, 120] width 75 height 4
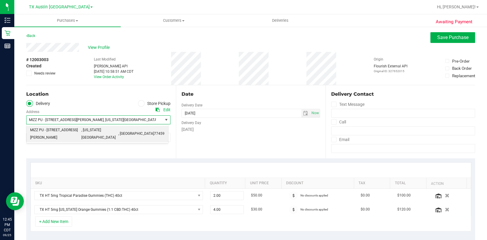
click at [68, 119] on span "MIZZ PU - [STREET_ADDRESS][PERSON_NAME]" at bounding box center [66, 120] width 75 height 4
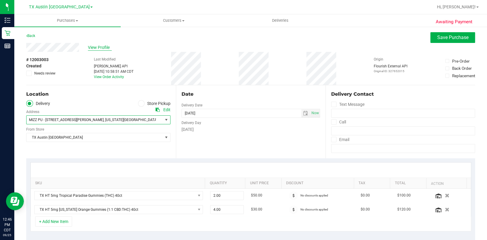
click at [89, 47] on span "View Profile" at bounding box center [100, 47] width 24 height 6
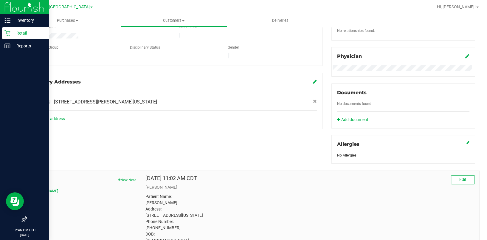
scroll to position [119, 0]
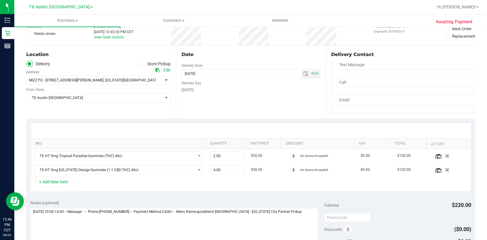
scroll to position [79, 0]
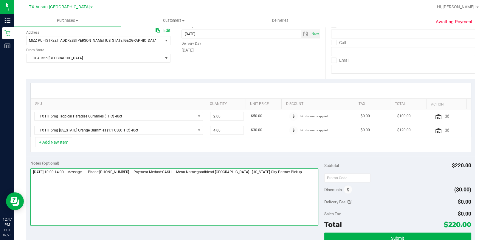
click at [293, 180] on textarea at bounding box center [174, 196] width 288 height 57
click at [67, 180] on textarea at bounding box center [174, 196] width 288 height 57
click at [115, 180] on textarea at bounding box center [174, 196] width 288 height 57
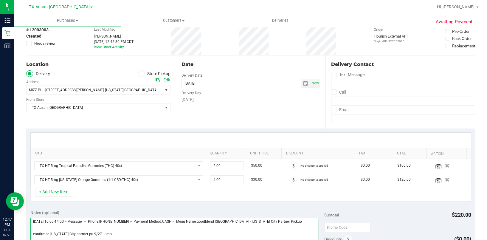
scroll to position [0, 0]
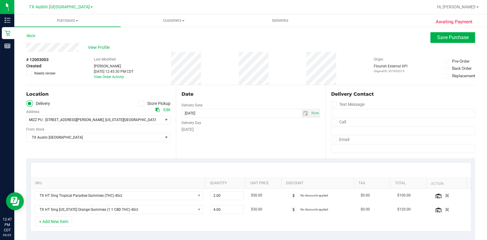
type textarea "[DATE] 10:00-14:00 -- Message: -- Phone:[PHONE_NUMBER] -- Payment Method:CASH -…"
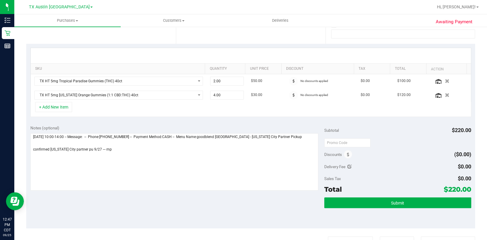
scroll to position [119, 0]
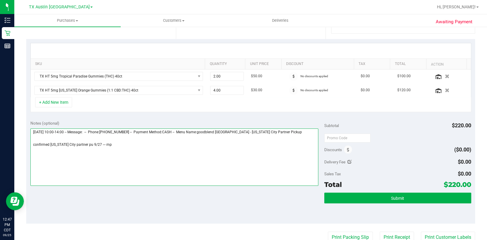
click at [125, 167] on textarea at bounding box center [174, 156] width 288 height 57
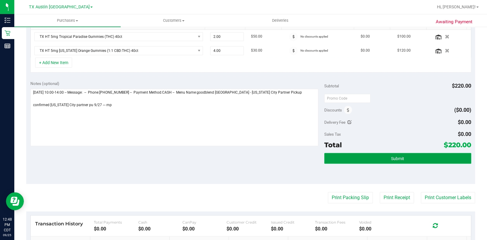
click at [365, 159] on button "Submit" at bounding box center [397, 158] width 147 height 11
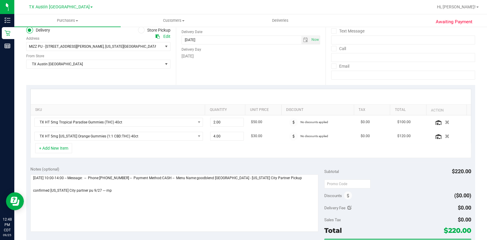
scroll to position [0, 0]
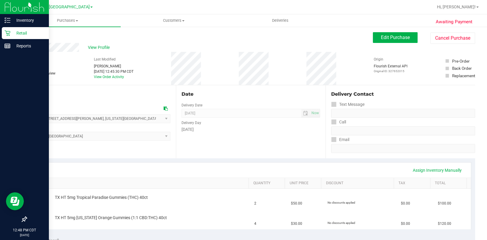
click at [18, 33] on p "Retail" at bounding box center [28, 32] width 36 height 7
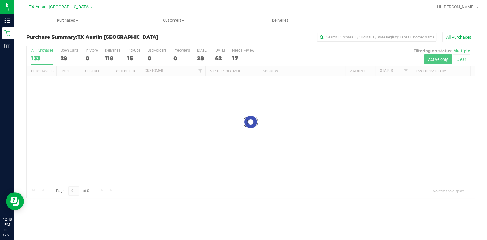
click at [132, 59] on div at bounding box center [251, 122] width 448 height 152
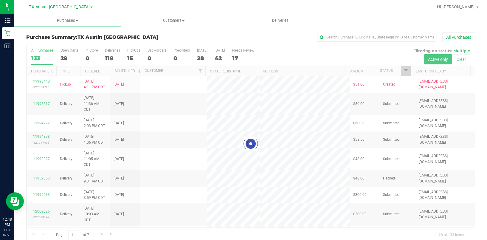
click at [130, 59] on div at bounding box center [251, 144] width 448 height 196
click at [129, 60] on div at bounding box center [251, 144] width 448 height 196
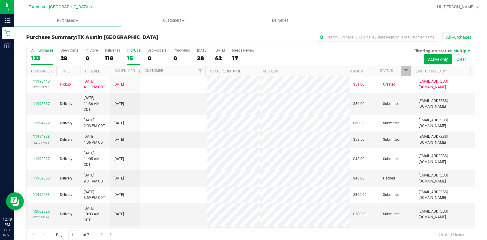
click at [130, 57] on div "15" at bounding box center [133, 58] width 13 height 7
click at [0, 0] on input "PickUps 15" at bounding box center [0, 0] width 0 height 0
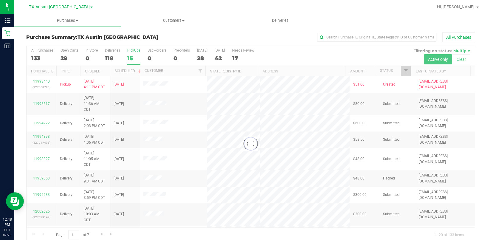
click at [130, 57] on div at bounding box center [251, 144] width 448 height 196
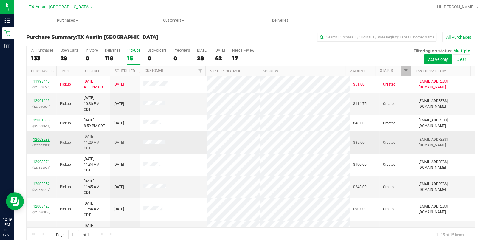
click at [40, 138] on link "12003233" at bounding box center [41, 139] width 17 height 4
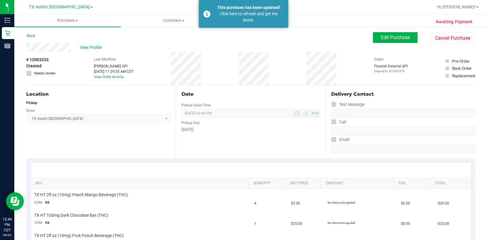
click at [136, 48] on div "View Profile" at bounding box center [199, 47] width 346 height 9
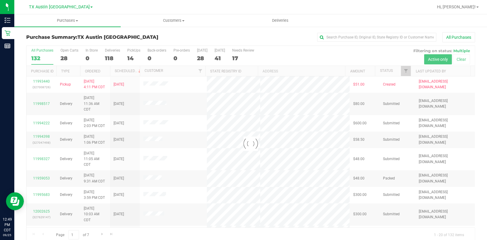
click at [132, 57] on div at bounding box center [251, 144] width 448 height 196
click at [128, 57] on div at bounding box center [251, 144] width 448 height 196
click at [133, 59] on div at bounding box center [251, 144] width 448 height 196
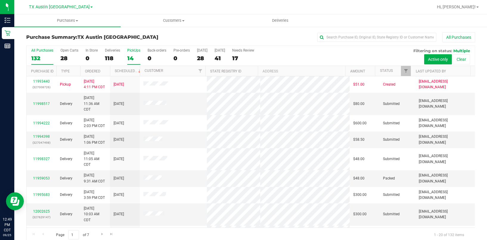
click at [131, 61] on div "14" at bounding box center [133, 58] width 13 height 7
click at [0, 0] on input "PickUps 14" at bounding box center [0, 0] width 0 height 0
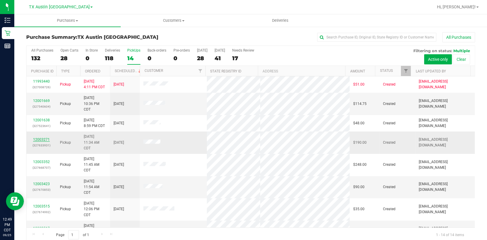
click at [38, 138] on link "12003271" at bounding box center [41, 139] width 17 height 4
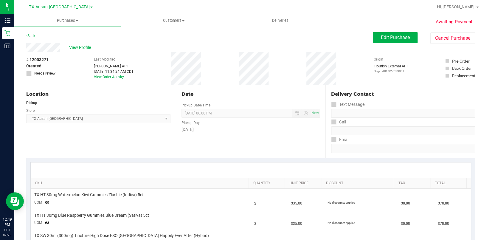
click at [214, 79] on div "# 12003271 Created Needs review Last Modified [PERSON_NAME] API [DATE] 11:34:24…" at bounding box center [250, 68] width 449 height 33
click at [365, 41] on button "Edit Purchase" at bounding box center [395, 37] width 45 height 11
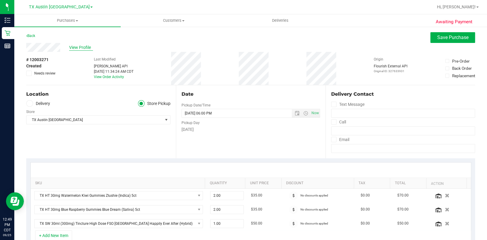
click at [88, 47] on span "View Profile" at bounding box center [81, 47] width 24 height 6
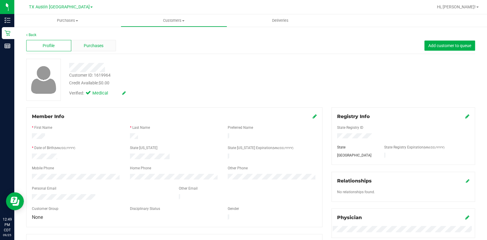
click at [96, 49] on div "Purchases" at bounding box center [93, 45] width 45 height 11
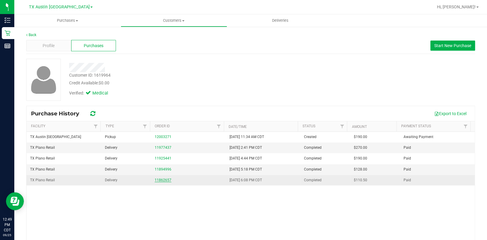
click at [162, 179] on link "11862657" at bounding box center [163, 180] width 17 height 4
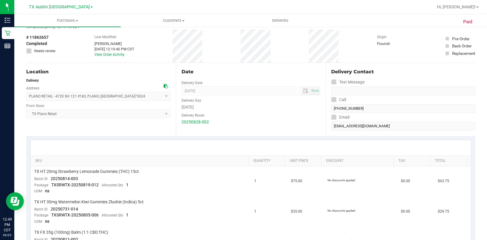
scroll to position [40, 0]
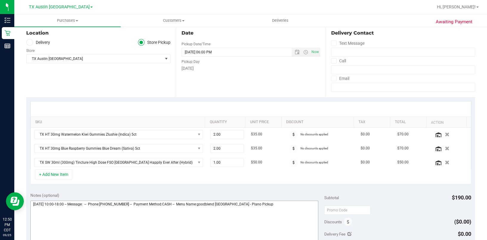
scroll to position [79, 0]
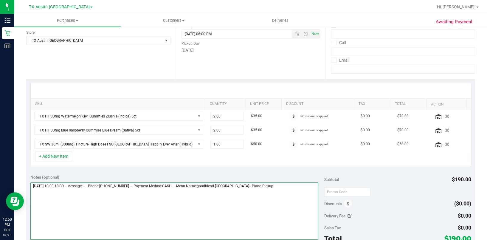
click at [258, 180] on textarea at bounding box center [174, 210] width 288 height 57
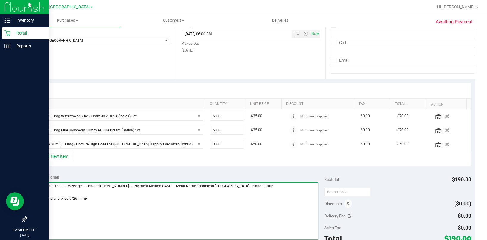
type textarea "[DATE] 10:00-18:00 -- Message: -- Phone:[PHONE_NUMBER] -- Payment Method:CASH -…"
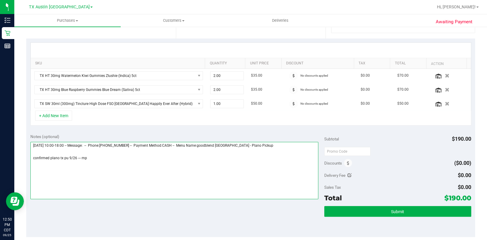
scroll to position [159, 0]
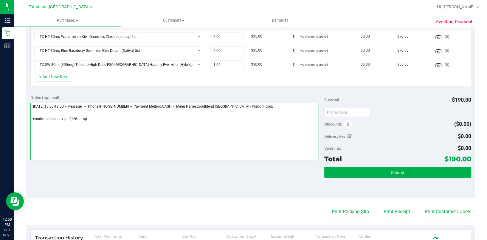
click at [114, 131] on textarea at bounding box center [174, 131] width 288 height 57
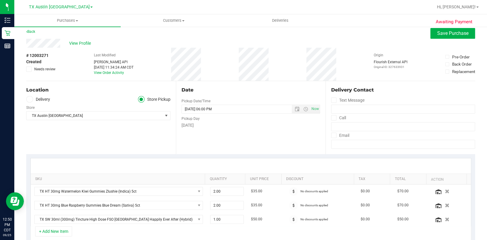
scroll to position [0, 0]
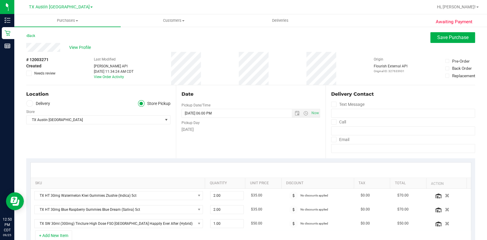
click at [33, 105] on label "Delivery" at bounding box center [38, 103] width 24 height 7
click at [0, 0] on input "Delivery" at bounding box center [0, 0] width 0 height 0
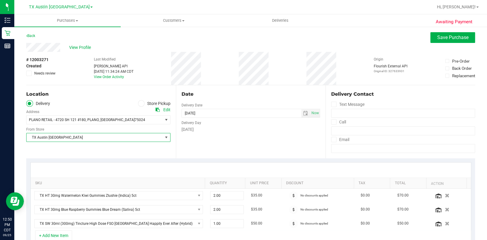
click at [68, 141] on span "TX Austin [GEOGRAPHIC_DATA]" at bounding box center [95, 137] width 136 height 8
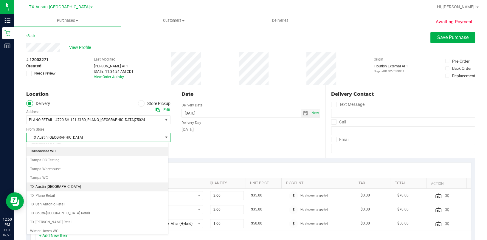
scroll to position [429, 0]
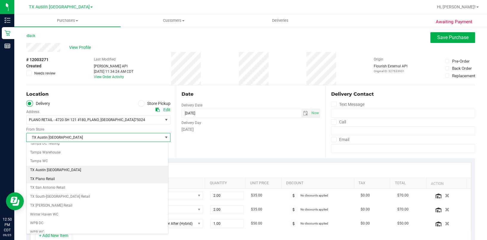
click at [64, 176] on li "TX Plano Retail" at bounding box center [97, 179] width 141 height 9
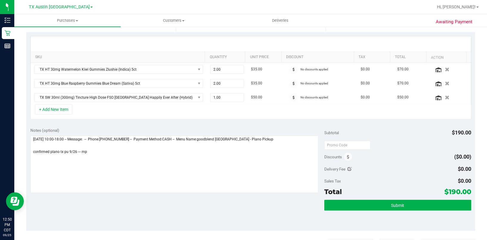
scroll to position [198, 0]
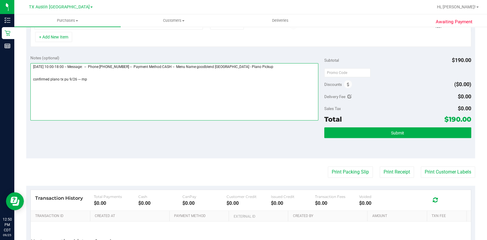
click at [106, 94] on textarea at bounding box center [174, 91] width 288 height 57
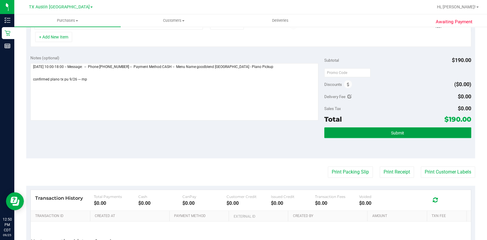
click at [365, 130] on button "Submit" at bounding box center [397, 132] width 147 height 11
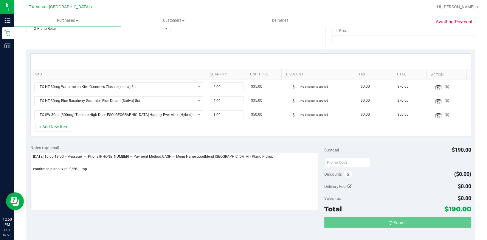
scroll to position [0, 0]
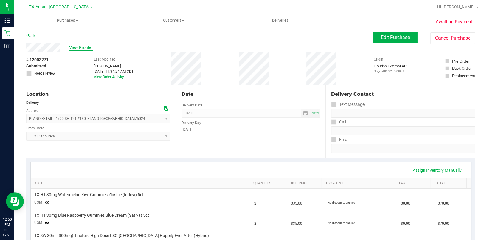
click at [84, 47] on span "View Profile" at bounding box center [81, 47] width 24 height 6
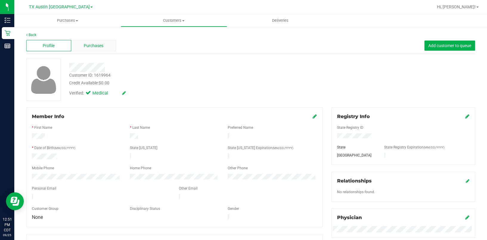
click at [81, 43] on div "Purchases" at bounding box center [93, 45] width 45 height 11
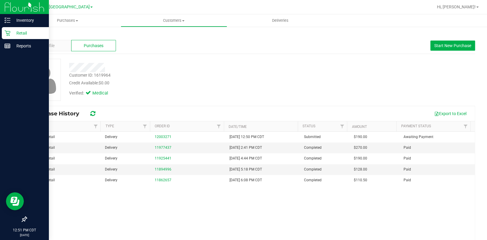
click at [12, 36] on p "Retail" at bounding box center [28, 32] width 36 height 7
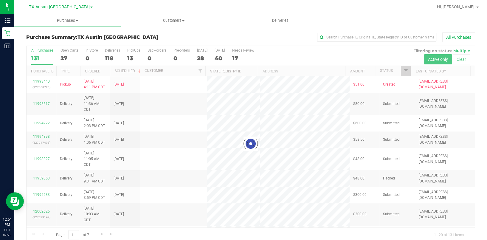
click at [128, 57] on div at bounding box center [251, 144] width 448 height 196
click at [127, 60] on div at bounding box center [251, 144] width 448 height 196
click at [129, 63] on div at bounding box center [251, 144] width 448 height 196
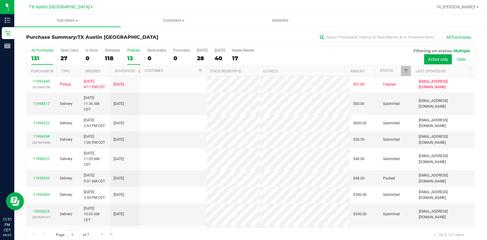
click at [130, 60] on div "13" at bounding box center [133, 58] width 13 height 7
click at [0, 0] on input "PickUps 13" at bounding box center [0, 0] width 0 height 0
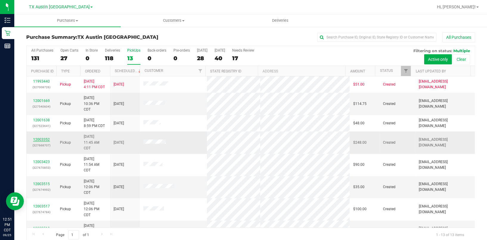
click at [44, 140] on link "12003352" at bounding box center [41, 139] width 17 height 4
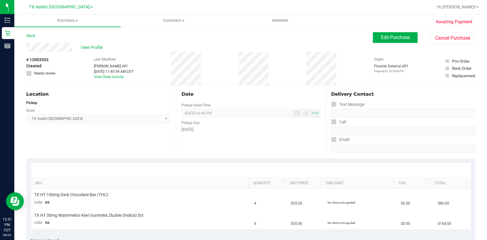
click at [133, 70] on div "[DATE] 11:45:59 AM CDT" at bounding box center [114, 71] width 40 height 5
click at [365, 36] on span "Edit Purchase" at bounding box center [395, 38] width 29 height 6
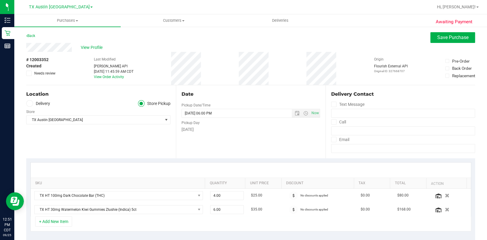
click at [42, 111] on div "Store" at bounding box center [98, 111] width 144 height 9
click at [44, 108] on div "Store" at bounding box center [98, 111] width 144 height 9
click at [45, 105] on label "Delivery" at bounding box center [38, 103] width 24 height 7
click at [0, 0] on input "Delivery" at bounding box center [0, 0] width 0 height 0
click at [71, 119] on span "Select address" at bounding box center [91, 120] width 129 height 8
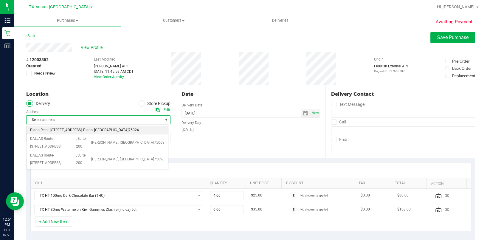
click at [72, 131] on span "Plano Retail [STREET_ADDRESS]" at bounding box center [56, 130] width 52 height 8
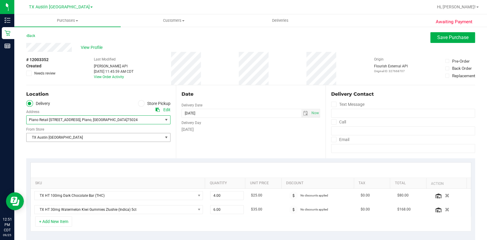
click at [73, 137] on span "TX Austin [GEOGRAPHIC_DATA]" at bounding box center [95, 137] width 136 height 8
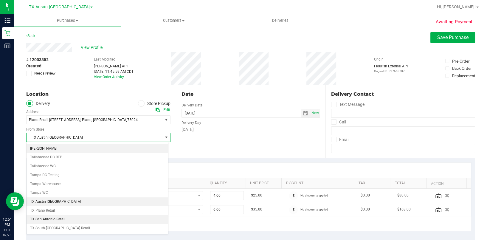
scroll to position [429, 0]
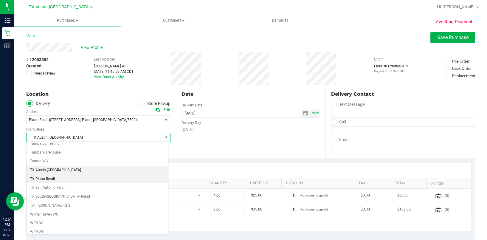
click at [62, 175] on li "TX Plano Retail" at bounding box center [97, 179] width 141 height 9
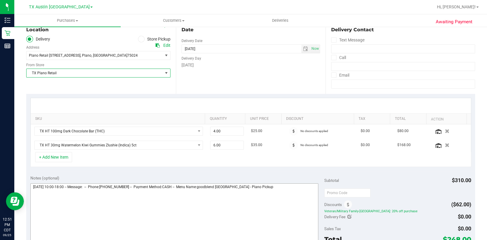
scroll to position [119, 0]
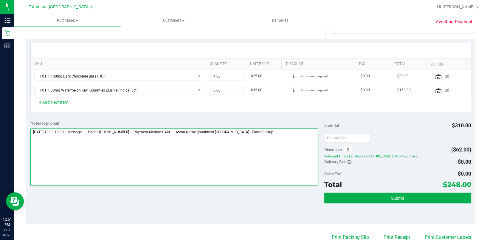
click at [286, 147] on textarea at bounding box center [174, 156] width 288 height 57
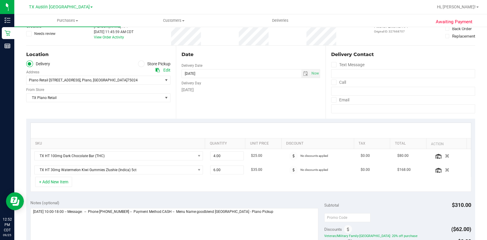
scroll to position [159, 0]
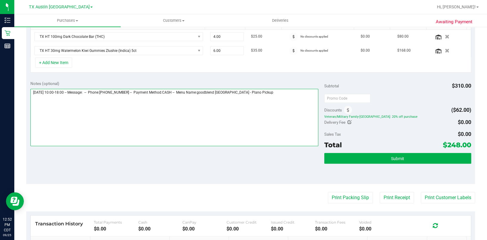
click at [256, 136] on textarea at bounding box center [174, 117] width 288 height 57
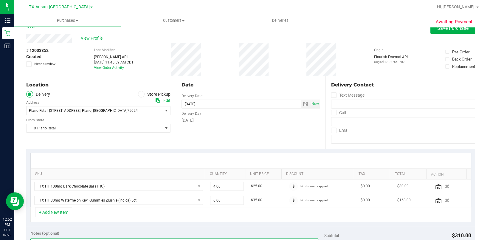
scroll to position [0, 0]
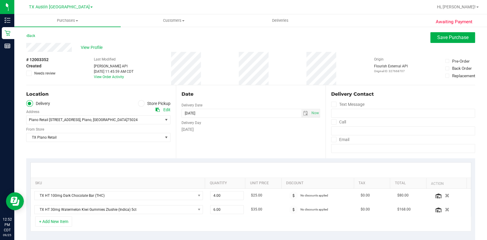
type textarea "[DATE] 10:00-18:00 -- Message: -- Phone:[PHONE_NUMBER] -- Payment Method:CASH -…"
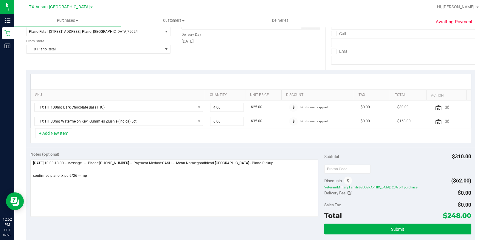
scroll to position [198, 0]
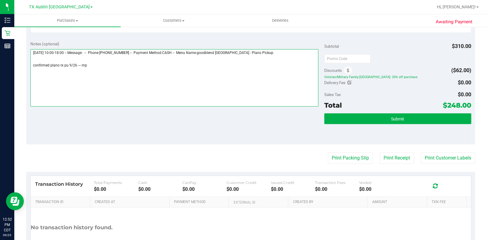
click at [142, 71] on textarea at bounding box center [174, 77] width 288 height 57
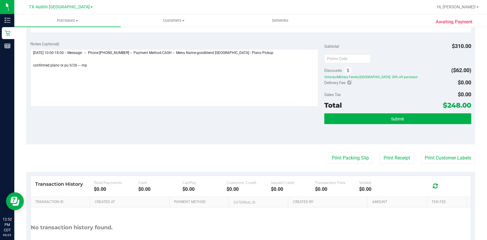
click at [364, 108] on div "Total $248.00" at bounding box center [397, 105] width 147 height 11
click at [362, 113] on button "Submit" at bounding box center [397, 118] width 147 height 11
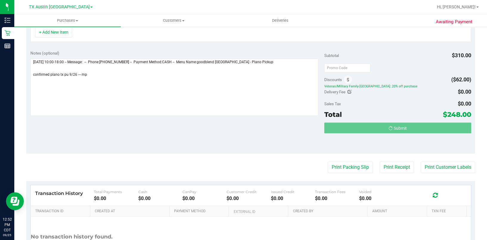
scroll to position [0, 0]
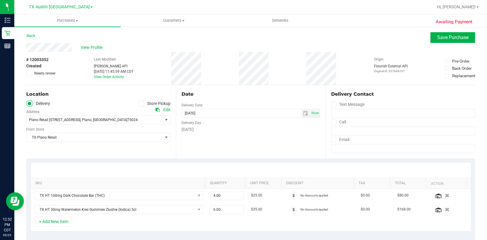
click at [99, 52] on div "Last Modified [PERSON_NAME] API [DATE] 11:45:59 AM CDT View Order Activity" at bounding box center [114, 68] width 40 height 33
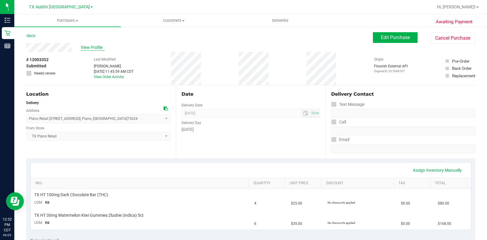
click at [94, 48] on span "View Profile" at bounding box center [93, 47] width 24 height 6
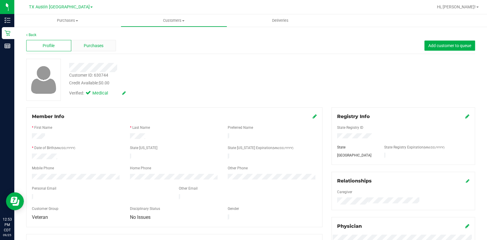
click at [104, 43] on div "Purchases" at bounding box center [93, 45] width 45 height 11
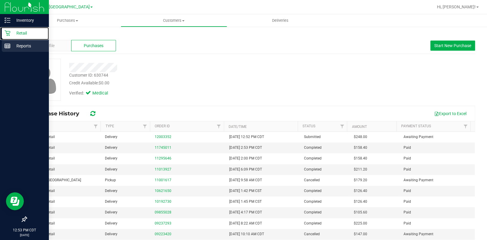
drag, startPoint x: 6, startPoint y: 33, endPoint x: 22, endPoint y: 44, distance: 19.3
click at [6, 33] on icon at bounding box center [7, 33] width 6 height 6
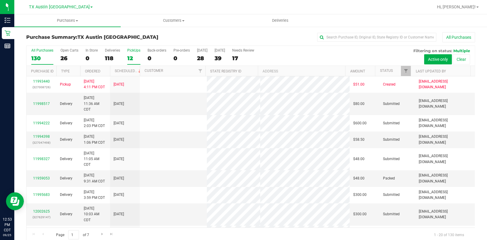
click at [127, 61] on div "12" at bounding box center [133, 58] width 13 height 7
click at [0, 0] on input "PickUps 12" at bounding box center [0, 0] width 0 height 0
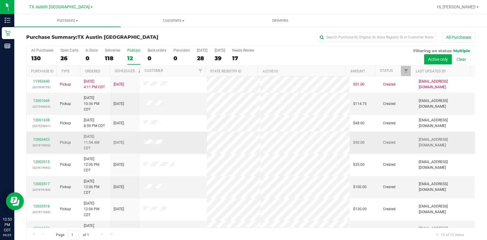
click at [46, 137] on div "12003423 (327670853)" at bounding box center [41, 142] width 23 height 11
click at [46, 138] on link "12003423" at bounding box center [41, 139] width 17 height 4
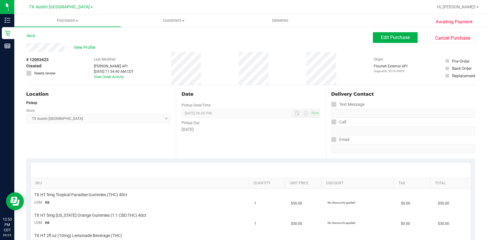
click at [51, 42] on div "Back Edit Purchase Cancel Purchase" at bounding box center [250, 37] width 449 height 11
click at [130, 161] on div "SKU Quantity Unit Price Discount Tax Total TX HT 5mg Tropical Paradise Gummies …" at bounding box center [250, 205] width 449 height 95
click at [365, 38] on span "Edit Purchase" at bounding box center [395, 38] width 29 height 6
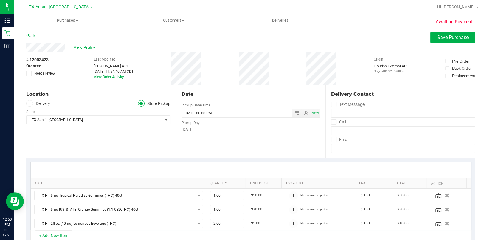
click at [46, 104] on label "Delivery" at bounding box center [38, 103] width 24 height 7
click at [0, 0] on input "Delivery" at bounding box center [0, 0] width 0 height 0
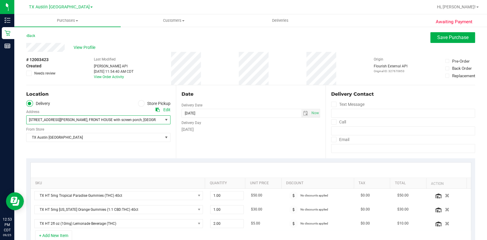
click at [87, 118] on span ", FRONT HOUSE with screen porch" at bounding box center [114, 120] width 55 height 4
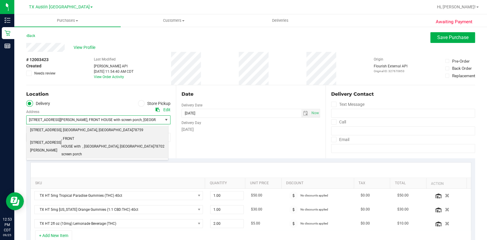
click at [69, 128] on span ", [GEOGRAPHIC_DATA]" at bounding box center [79, 130] width 36 height 8
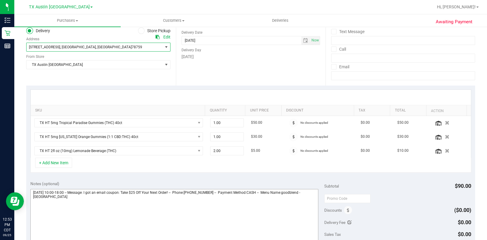
scroll to position [119, 0]
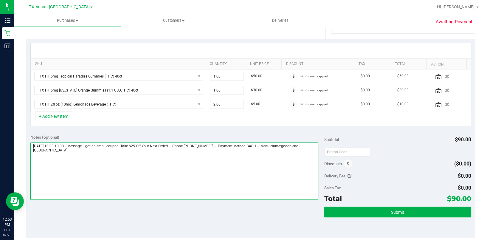
click at [287, 180] on textarea at bounding box center [174, 170] width 288 height 57
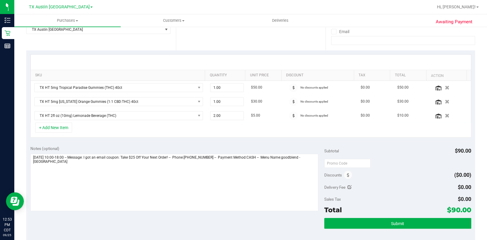
scroll to position [198, 0]
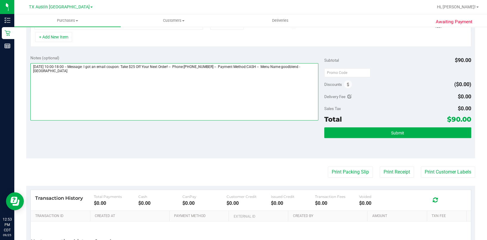
click at [233, 112] on textarea at bounding box center [174, 91] width 288 height 57
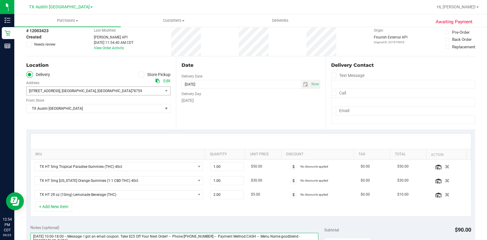
scroll to position [0, 0]
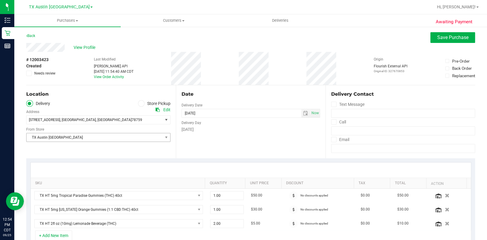
type textarea "[DATE] 10:00-18:00 -- Message: I got an email coupon: Take $25 Off Your Next Or…"
click at [83, 134] on span "TX Austin [GEOGRAPHIC_DATA]" at bounding box center [95, 137] width 136 height 8
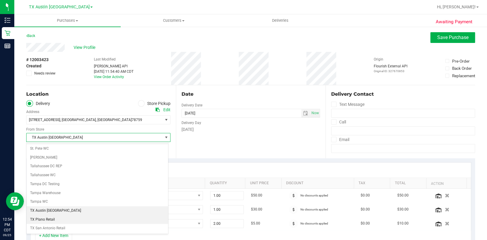
scroll to position [429, 0]
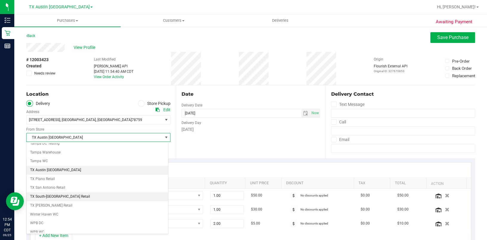
click at [77, 180] on li "TX South-[GEOGRAPHIC_DATA] Retail" at bounding box center [97, 196] width 141 height 9
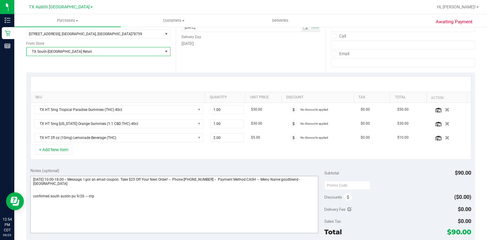
scroll to position [119, 0]
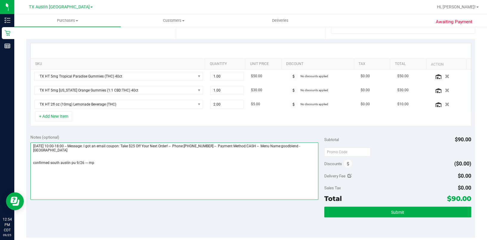
click at [101, 172] on textarea at bounding box center [174, 170] width 288 height 57
click at [110, 168] on textarea at bounding box center [174, 170] width 288 height 57
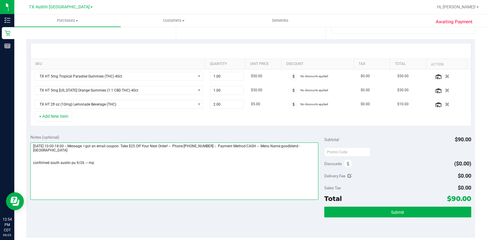
click at [110, 168] on textarea at bounding box center [174, 170] width 288 height 57
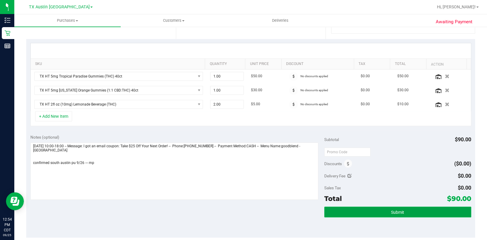
click at [365, 180] on button "Submit" at bounding box center [397, 211] width 147 height 11
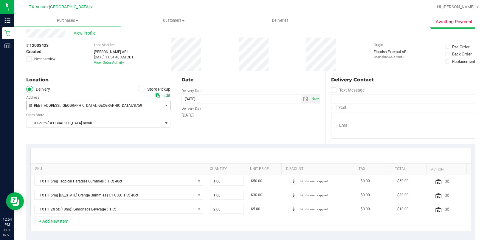
scroll to position [0, 0]
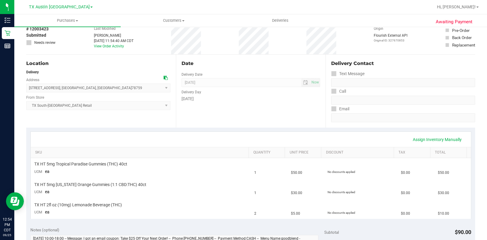
scroll to position [40, 0]
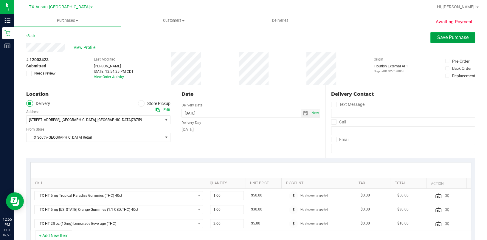
click at [365, 36] on span "Save Purchase" at bounding box center [452, 38] width 31 height 6
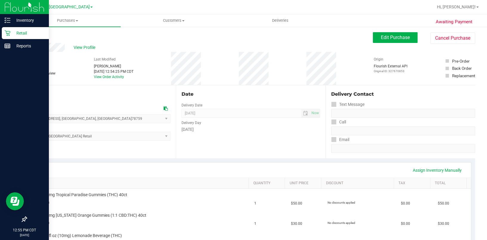
click at [8, 32] on icon at bounding box center [7, 33] width 6 height 6
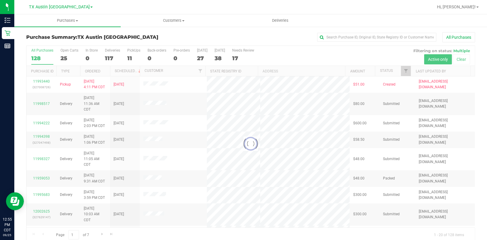
click at [132, 55] on div at bounding box center [251, 144] width 448 height 196
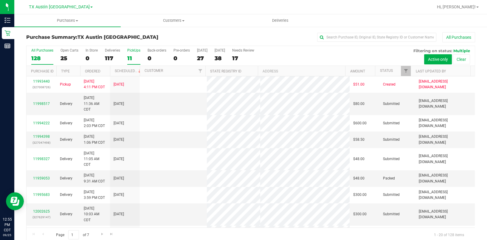
click at [129, 57] on div "11" at bounding box center [133, 58] width 13 height 7
click at [0, 0] on input "PickUps 11" at bounding box center [0, 0] width 0 height 0
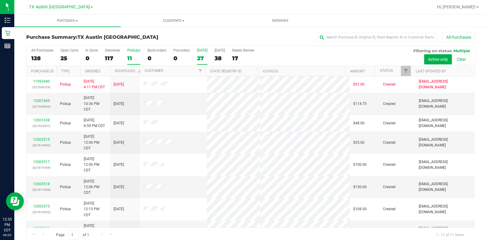
click at [205, 56] on div "27" at bounding box center [202, 58] width 10 height 7
click at [0, 0] on input "[DATE] 27" at bounding box center [0, 0] width 0 height 0
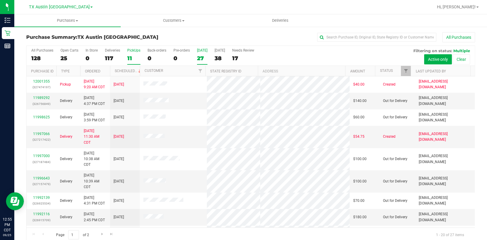
click at [134, 52] on div "PickUps" at bounding box center [133, 50] width 13 height 4
click at [0, 0] on input "PickUps 11" at bounding box center [0, 0] width 0 height 0
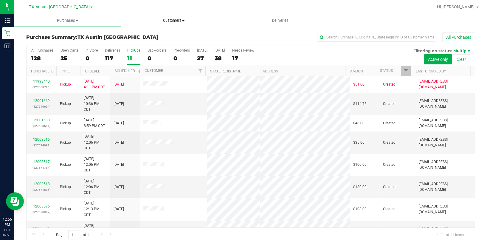
click at [187, 17] on uib-tab-heading "Customers All customers Add a new customer All physicians" at bounding box center [174, 21] width 106 height 12
click at [169, 33] on li "All customers" at bounding box center [174, 35] width 106 height 7
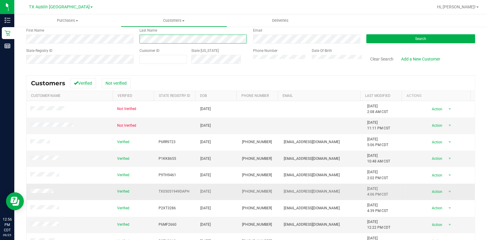
scroll to position [65, 0]
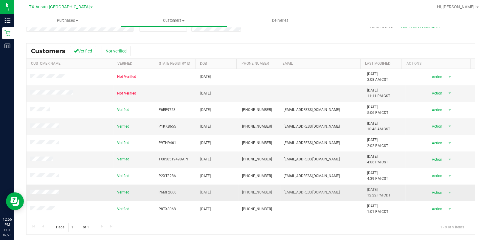
click at [310, 180] on td "[EMAIL_ADDRESS][DOMAIN_NAME]" at bounding box center [321, 192] width 83 height 16
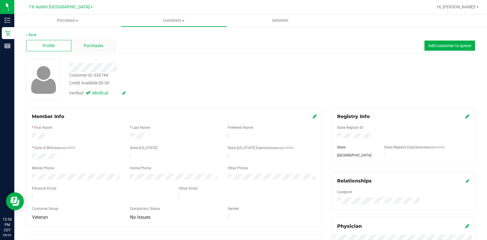
click at [77, 47] on div "Purchases" at bounding box center [93, 45] width 45 height 11
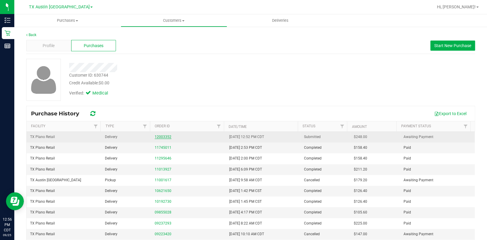
click at [155, 135] on link "12003352" at bounding box center [163, 137] width 17 height 4
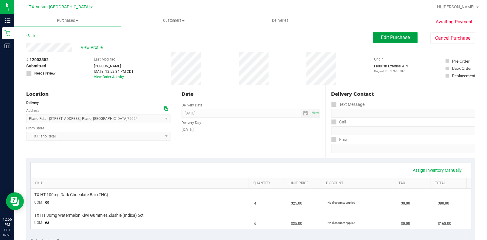
click at [365, 35] on span "Edit Purchase" at bounding box center [395, 38] width 29 height 6
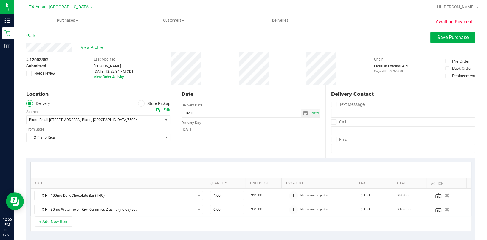
click at [40, 72] on span "Needs review" at bounding box center [44, 73] width 21 height 5
click at [0, 0] on input "Needs review" at bounding box center [0, 0] width 0 height 0
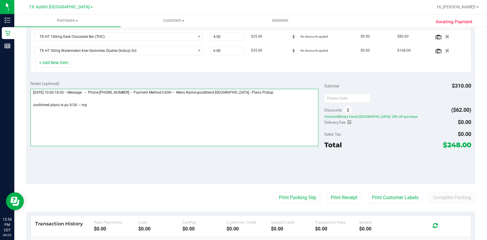
click at [119, 109] on textarea at bounding box center [174, 117] width 288 height 57
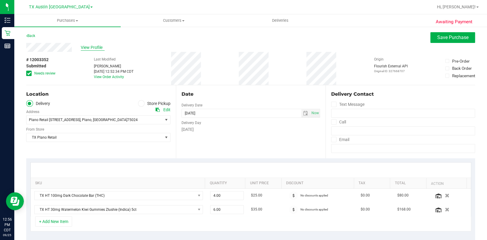
click at [101, 46] on span "View Profile" at bounding box center [93, 47] width 24 height 6
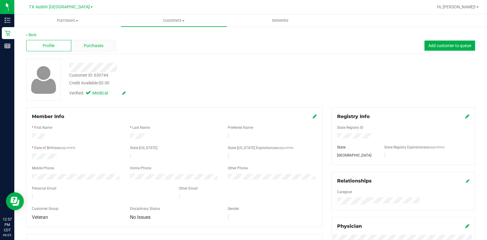
click at [97, 43] on span "Purchases" at bounding box center [94, 46] width 20 height 6
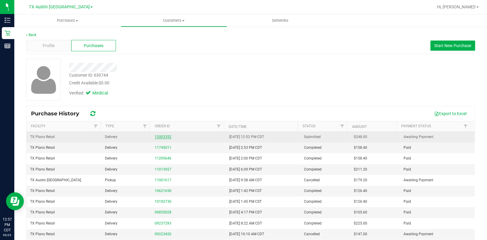
click at [164, 138] on link "12003352" at bounding box center [163, 137] width 17 height 4
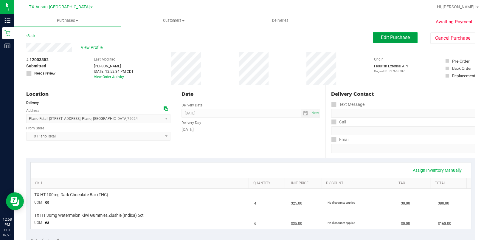
click at [365, 33] on button "Edit Purchase" at bounding box center [395, 37] width 45 height 11
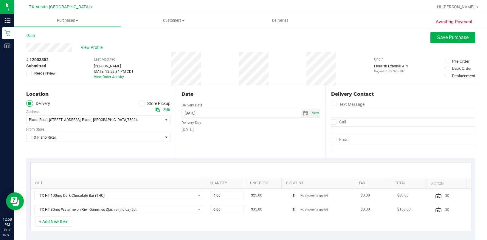
click at [44, 72] on span "Needs review" at bounding box center [44, 73] width 21 height 5
click at [0, 0] on input "Needs review" at bounding box center [0, 0] width 0 height 0
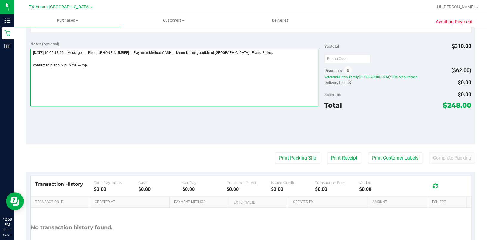
click at [125, 73] on textarea at bounding box center [174, 77] width 288 height 57
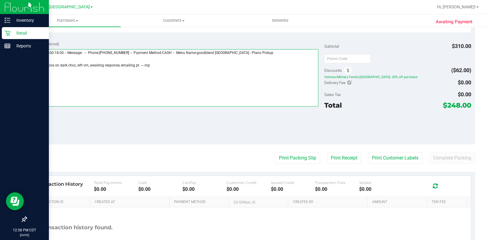
type textarea "[DATE] 10:00-18:00 -- Message: -- Phone:[PHONE_NUMBER] -- Payment Method:CASH -…"
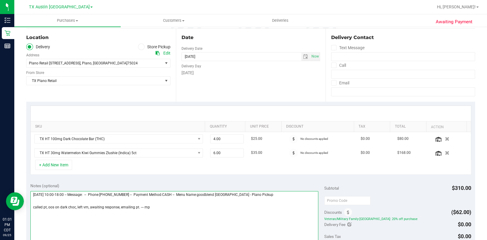
scroll to position [0, 0]
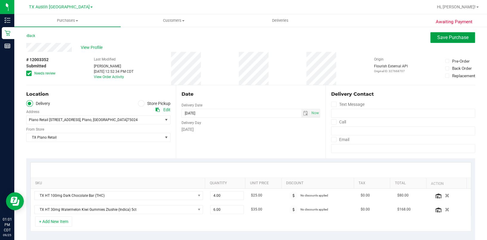
click at [365, 37] on span "Save Purchase" at bounding box center [452, 38] width 31 height 6
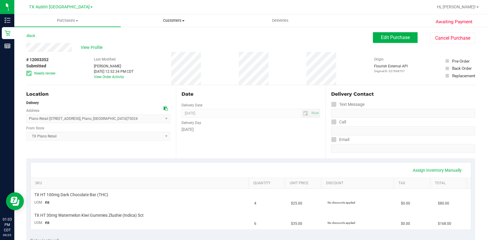
click at [168, 21] on span "Customers" at bounding box center [174, 20] width 106 height 5
click at [158, 35] on span "All customers" at bounding box center [142, 35] width 43 height 5
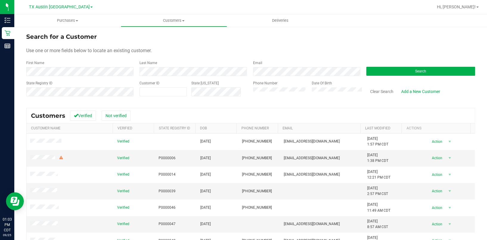
click at [83, 67] on div "First Name" at bounding box center [80, 68] width 109 height 16
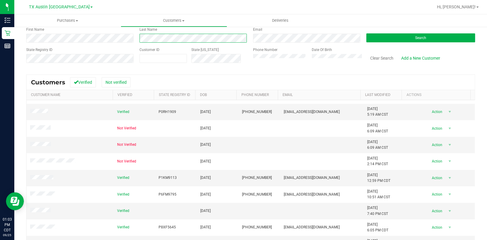
scroll to position [65, 0]
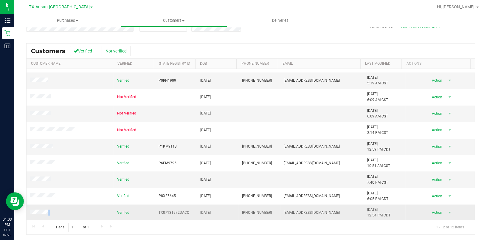
click at [41, 180] on td at bounding box center [70, 212] width 87 height 16
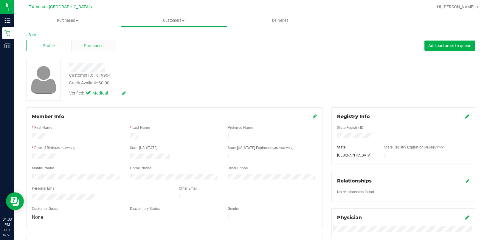
click at [92, 44] on span "Purchases" at bounding box center [94, 46] width 20 height 6
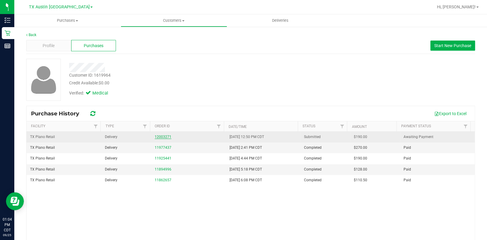
click at [161, 137] on link "12003271" at bounding box center [163, 137] width 17 height 4
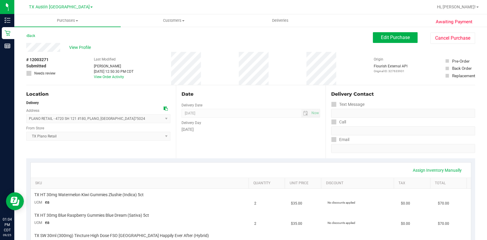
scroll to position [40, 0]
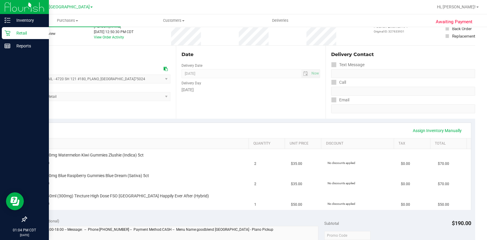
click at [9, 32] on icon at bounding box center [7, 33] width 6 height 6
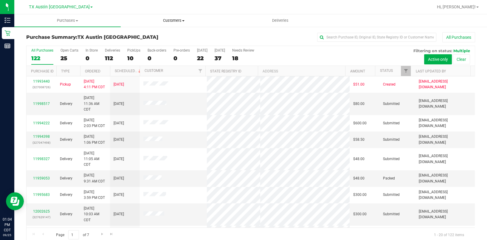
drag, startPoint x: 176, startPoint y: 21, endPoint x: 171, endPoint y: 33, distance: 12.8
click at [176, 21] on span "Customers" at bounding box center [174, 20] width 106 height 5
click at [170, 35] on li "All customers" at bounding box center [174, 35] width 106 height 7
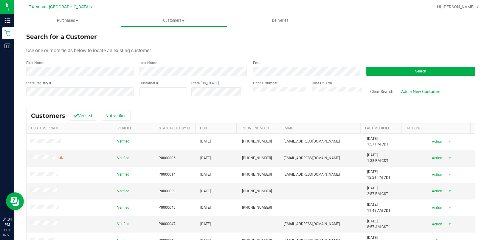
click at [58, 64] on div "First Name" at bounding box center [80, 68] width 109 height 16
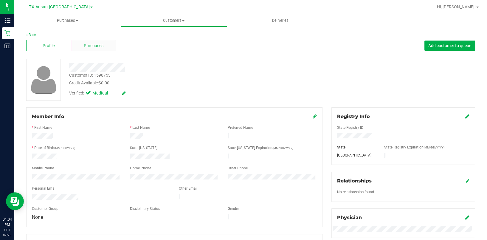
click at [84, 44] on span "Purchases" at bounding box center [94, 46] width 20 height 6
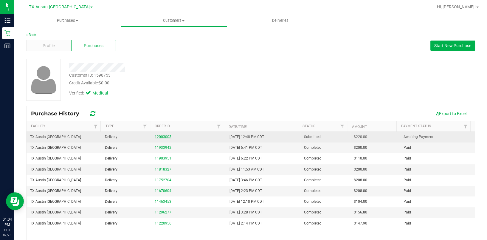
click at [159, 137] on link "12003003" at bounding box center [163, 137] width 17 height 4
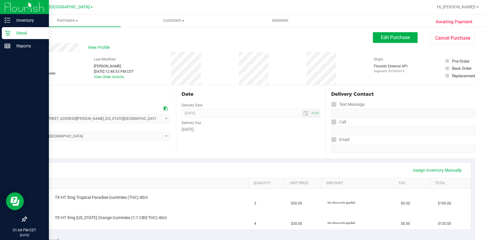
click at [9, 36] on div "Retail" at bounding box center [25, 33] width 47 height 12
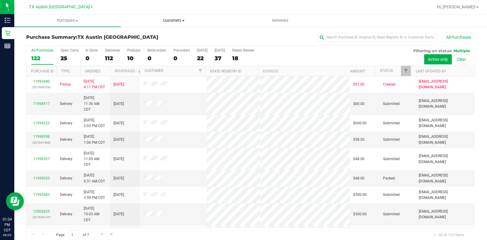
click at [154, 21] on span "Customers" at bounding box center [174, 20] width 106 height 5
click at [153, 35] on span "All customers" at bounding box center [142, 35] width 43 height 5
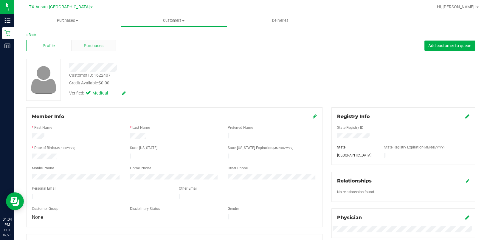
click at [102, 41] on div "Purchases" at bounding box center [93, 45] width 45 height 11
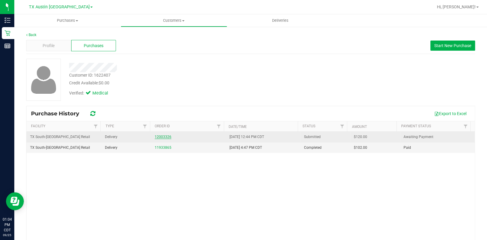
click at [159, 136] on link "12003326" at bounding box center [163, 137] width 17 height 4
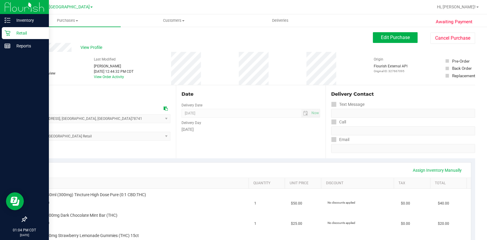
click at [13, 33] on p "Retail" at bounding box center [28, 32] width 36 height 7
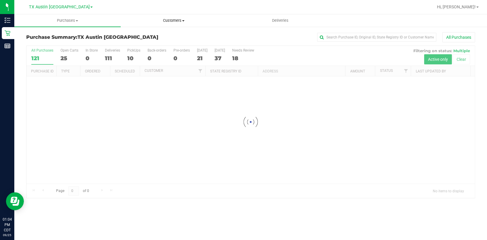
click at [170, 21] on span "Customers" at bounding box center [174, 20] width 106 height 5
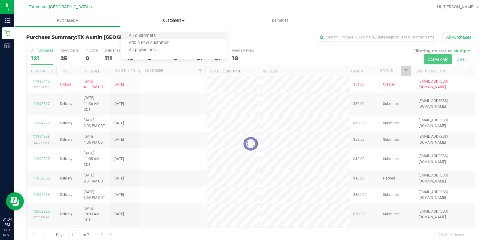
click at [168, 36] on li "All customers" at bounding box center [174, 35] width 106 height 7
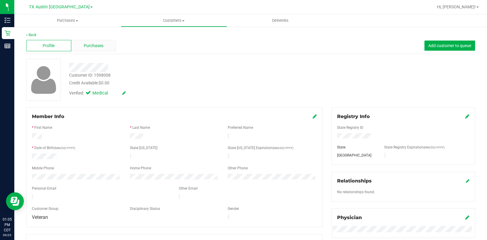
click at [101, 40] on div "Purchases" at bounding box center [93, 45] width 45 height 11
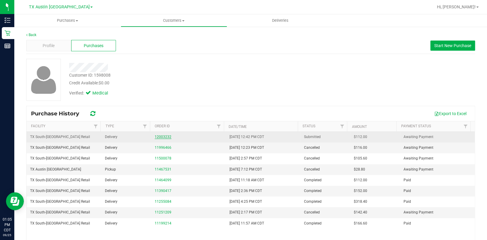
click at [162, 135] on link "12003232" at bounding box center [163, 137] width 17 height 4
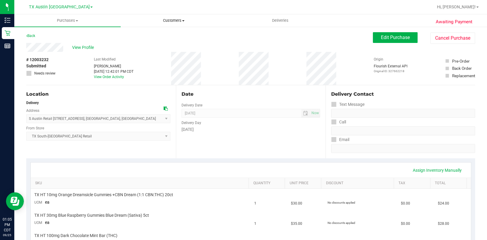
click at [187, 17] on uib-tab-heading "Customers All customers Add a new customer All physicians" at bounding box center [174, 21] width 106 height 12
click at [170, 35] on li "All customers" at bounding box center [174, 35] width 106 height 7
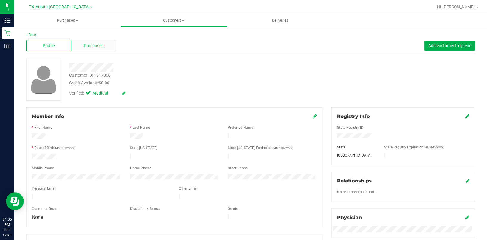
click at [94, 47] on span "Purchases" at bounding box center [94, 46] width 20 height 6
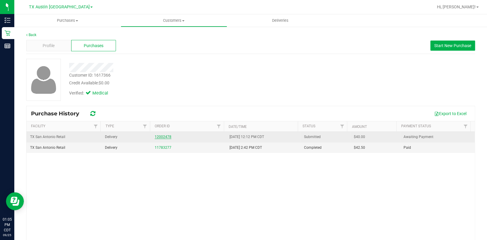
click at [155, 135] on link "12002478" at bounding box center [163, 137] width 17 height 4
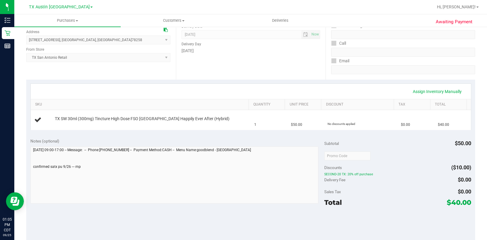
scroll to position [79, 0]
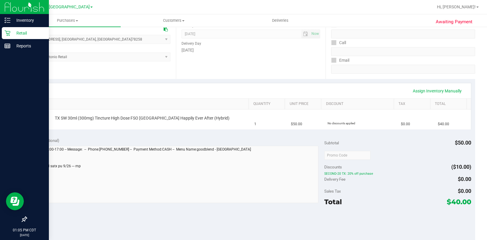
click at [10, 31] on icon at bounding box center [7, 33] width 6 height 6
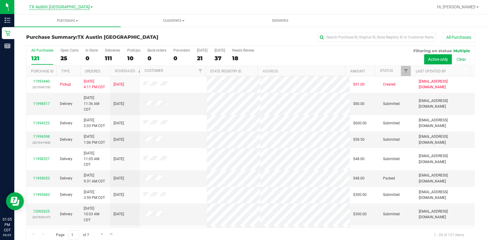
click at [56, 7] on span "TX Austin [GEOGRAPHIC_DATA]" at bounding box center [59, 6] width 61 height 5
click at [57, 27] on link "TX San Antonio Retail" at bounding box center [60, 29] width 87 height 8
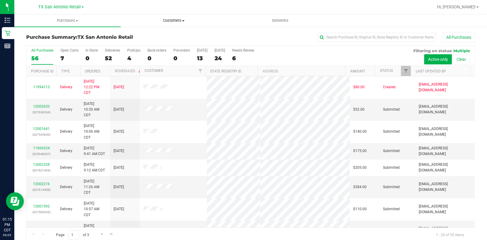
click at [174, 16] on uib-tab-heading "Customers All customers Add a new customer All physicians" at bounding box center [174, 21] width 106 height 12
click at [162, 36] on span "All customers" at bounding box center [142, 35] width 43 height 5
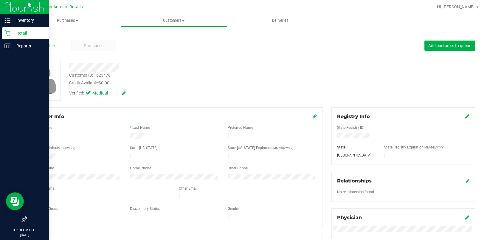
click at [6, 32] on icon at bounding box center [7, 33] width 6 height 6
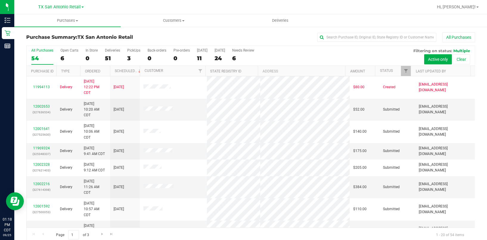
click at [126, 58] on div "All Purchases 54 Open Carts 6 In Store 0 Deliveries 51 PickUps 3 Back-orders 0 …" at bounding box center [251, 56] width 448 height 20
click at [132, 57] on div "3" at bounding box center [133, 58] width 13 height 7
click at [0, 0] on input "PickUps 3" at bounding box center [0, 0] width 0 height 0
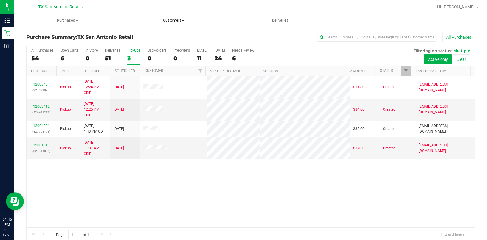
click at [166, 22] on span "Customers" at bounding box center [174, 20] width 106 height 5
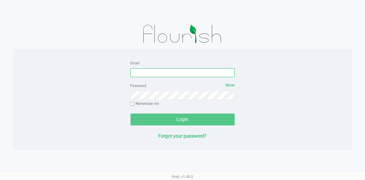
click at [169, 76] on input "Email" at bounding box center [182, 72] width 104 height 9
type input "[EMAIL_ADDRESS][DOMAIN_NAME]"
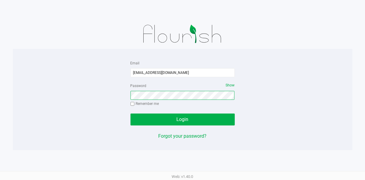
click at [130, 113] on button "Login" at bounding box center [182, 119] width 104 height 12
